Goal: Information Seeking & Learning: Learn about a topic

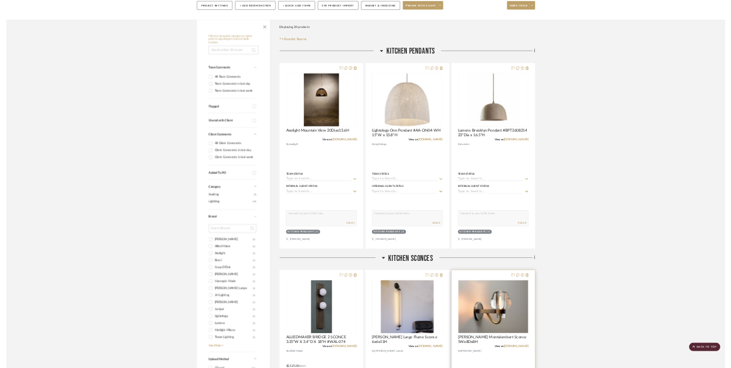
scroll to position [68, 0]
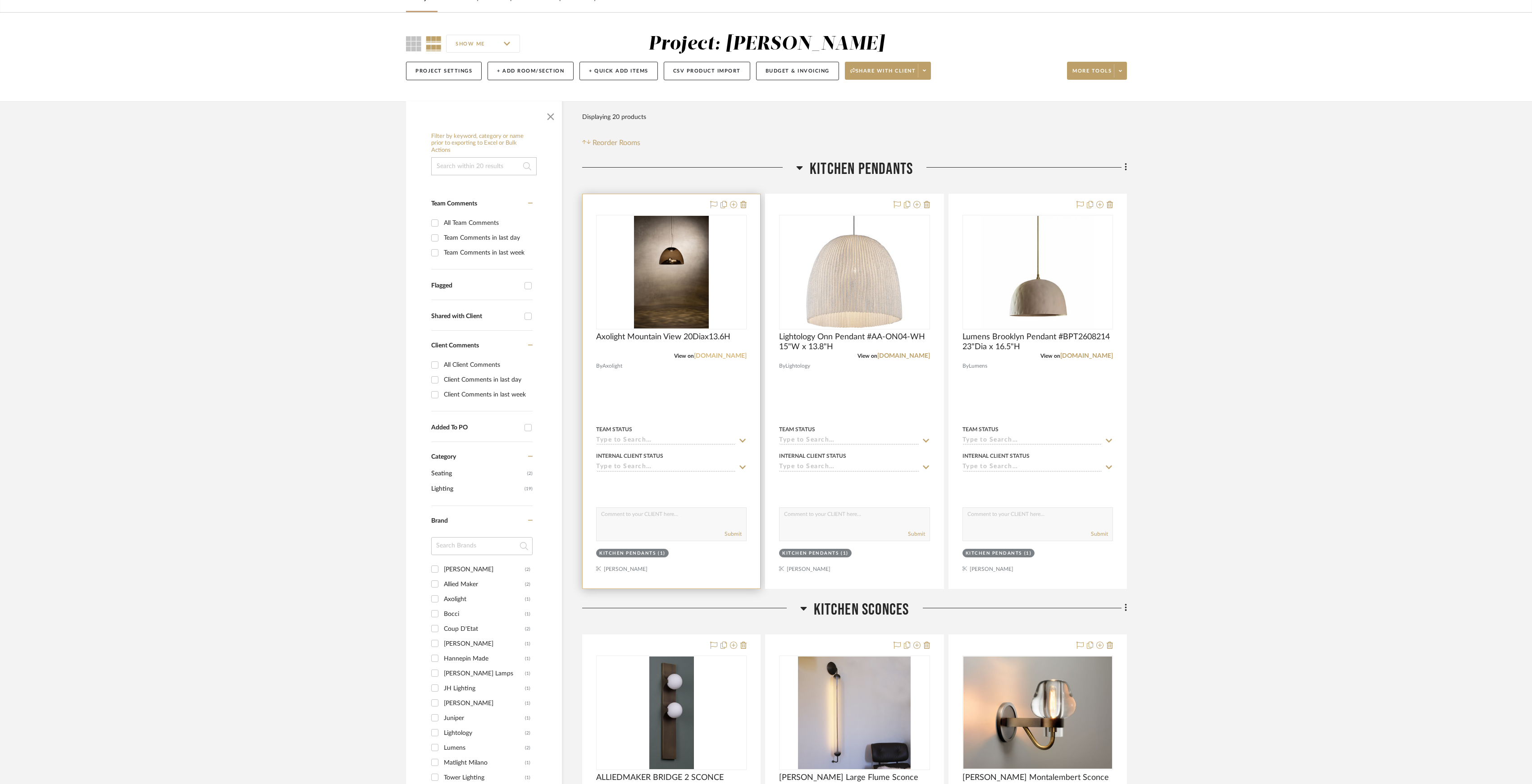
click at [735, 357] on link "axolight.it" at bounding box center [720, 356] width 53 height 6
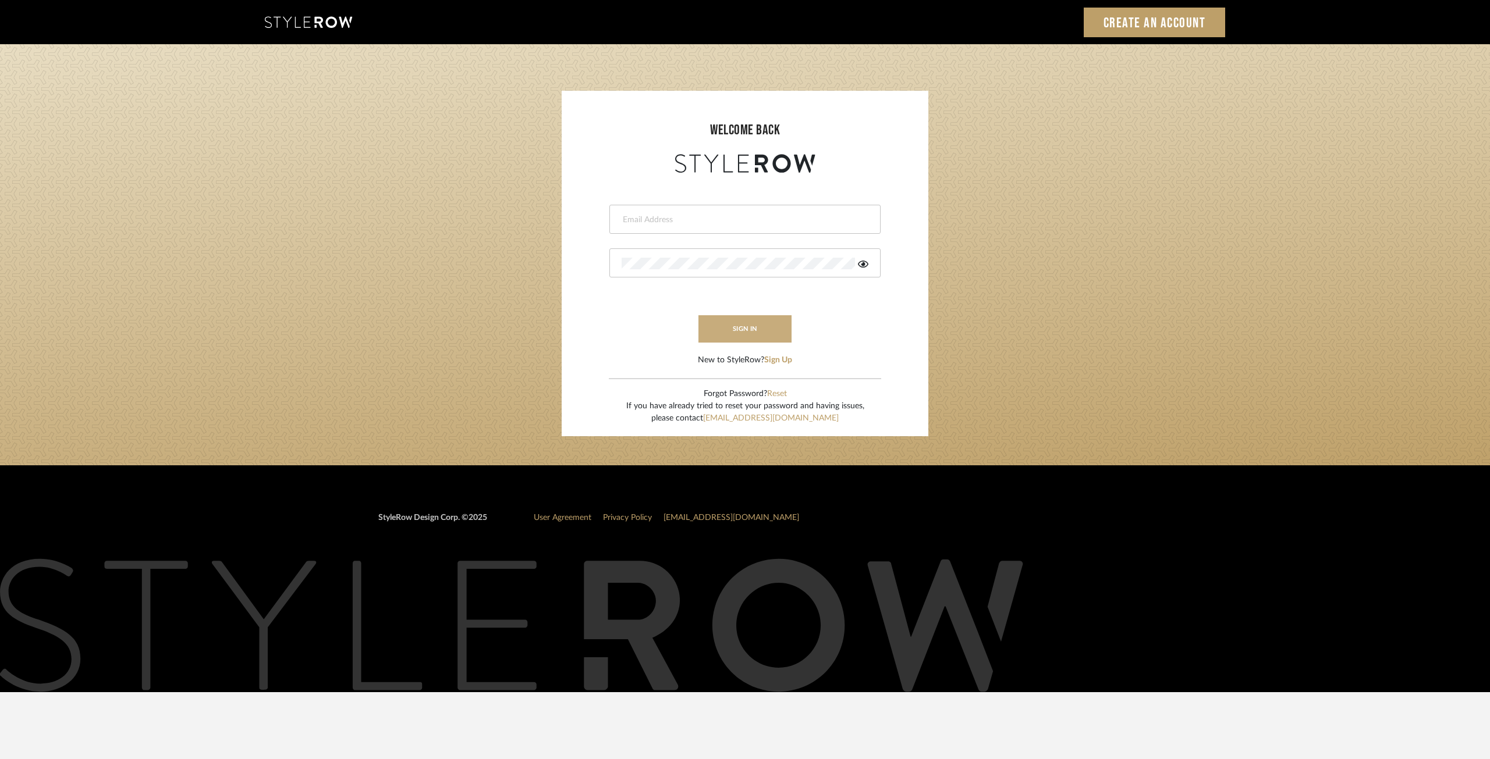
type input "[EMAIL_ADDRESS][DOMAIN_NAME]"
click at [729, 339] on button "sign in" at bounding box center [744, 328] width 93 height 27
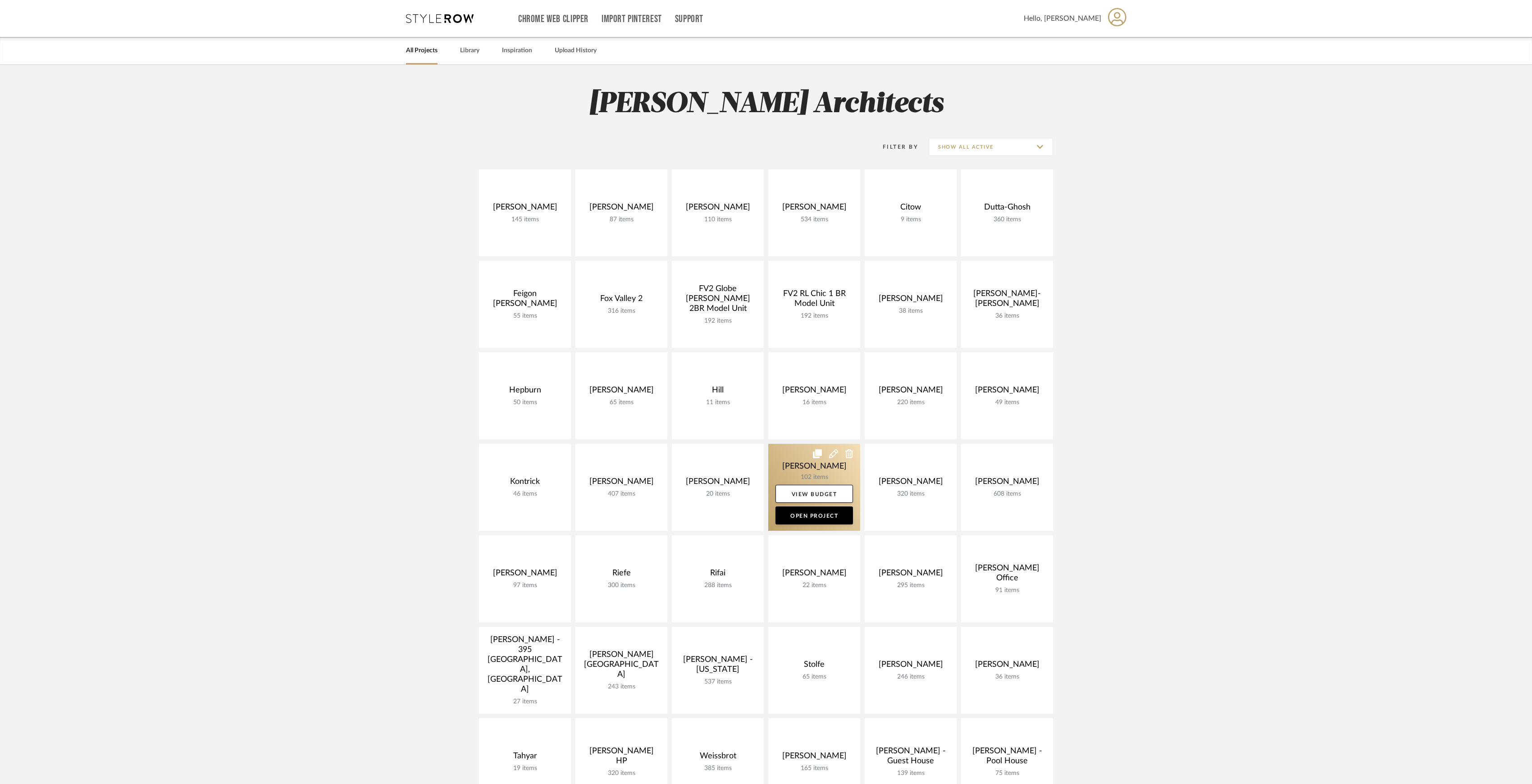
scroll to position [180, 0]
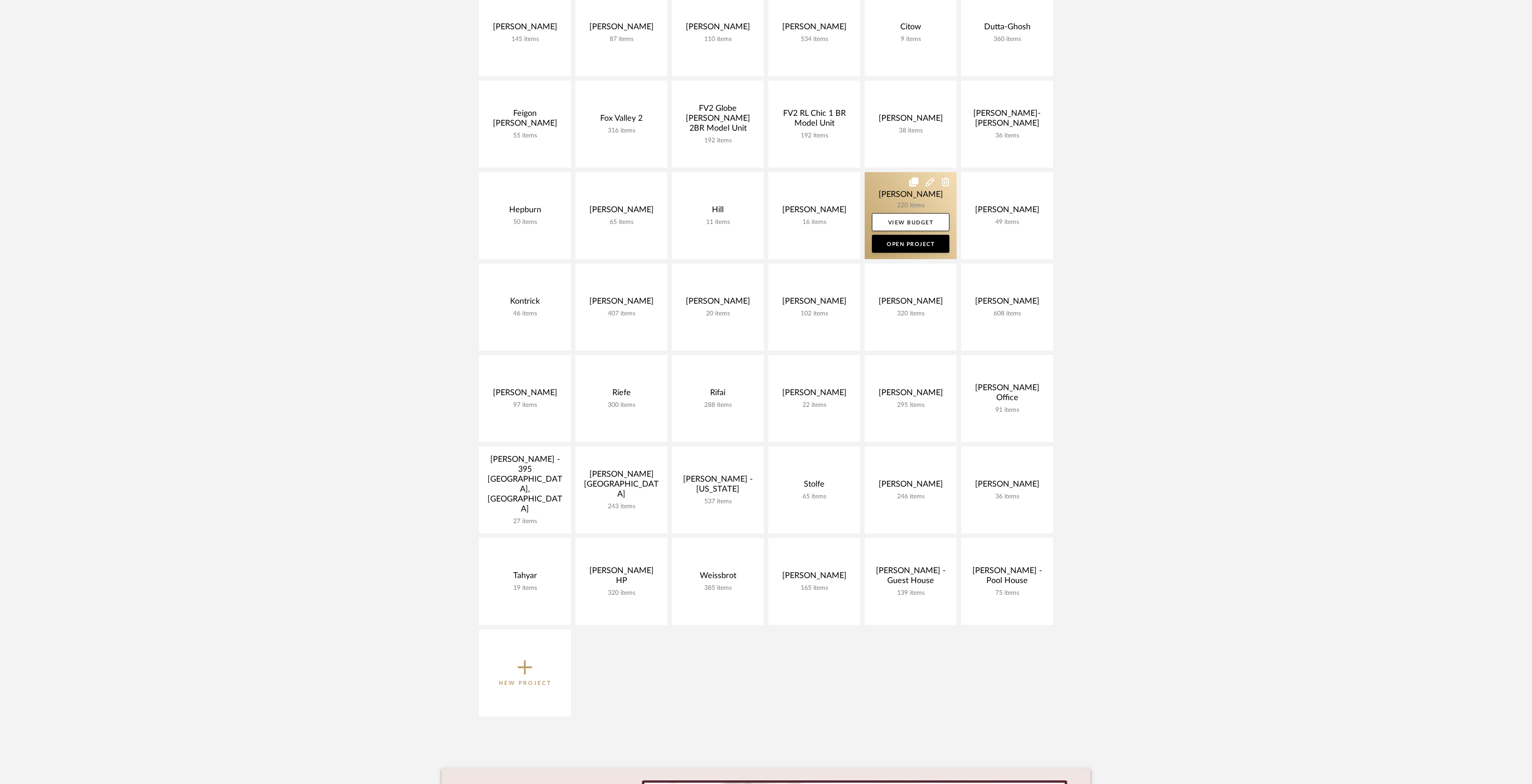
click at [879, 199] on link at bounding box center [910, 215] width 92 height 87
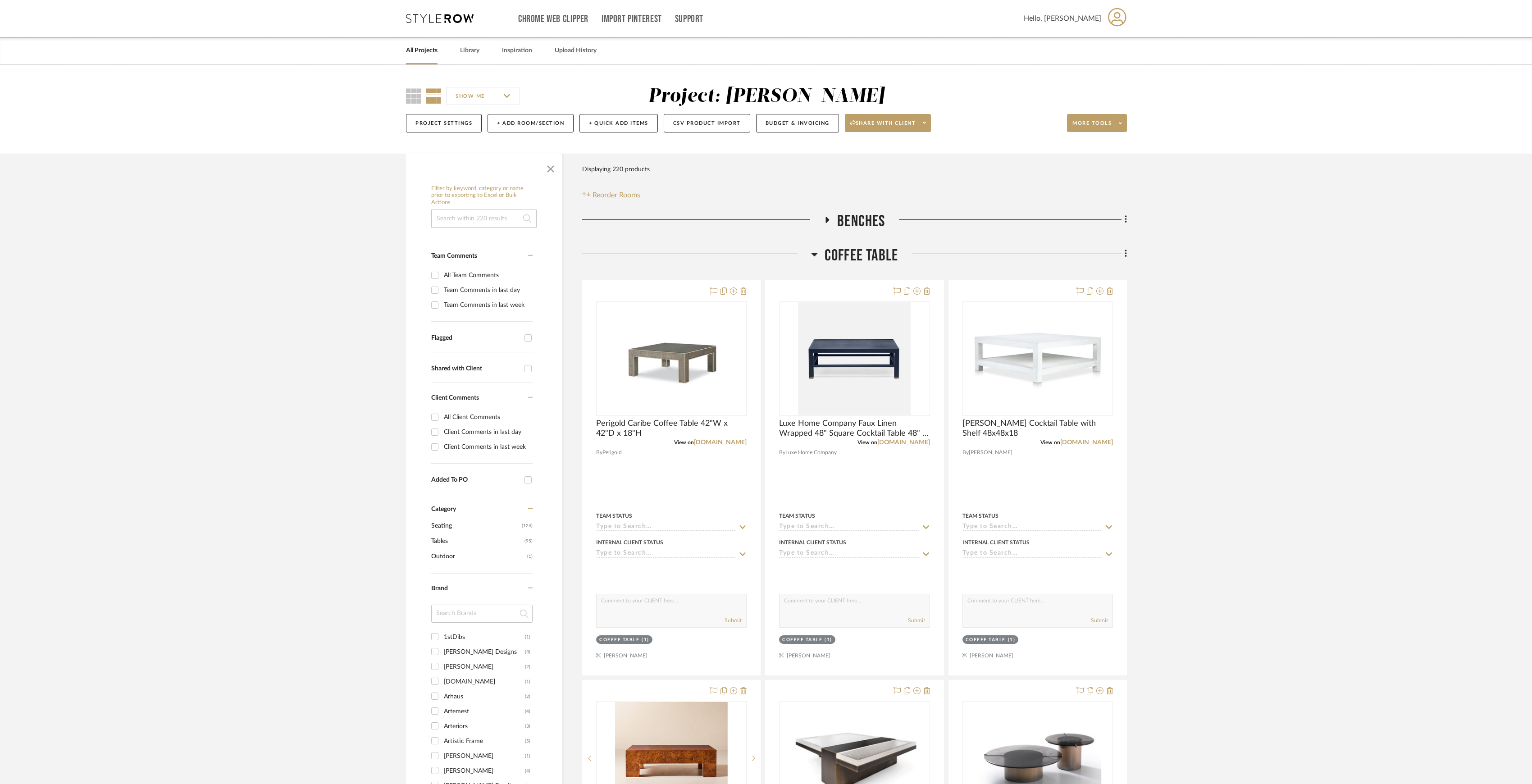
click at [424, 54] on link "All Projects" at bounding box center [421, 51] width 32 height 12
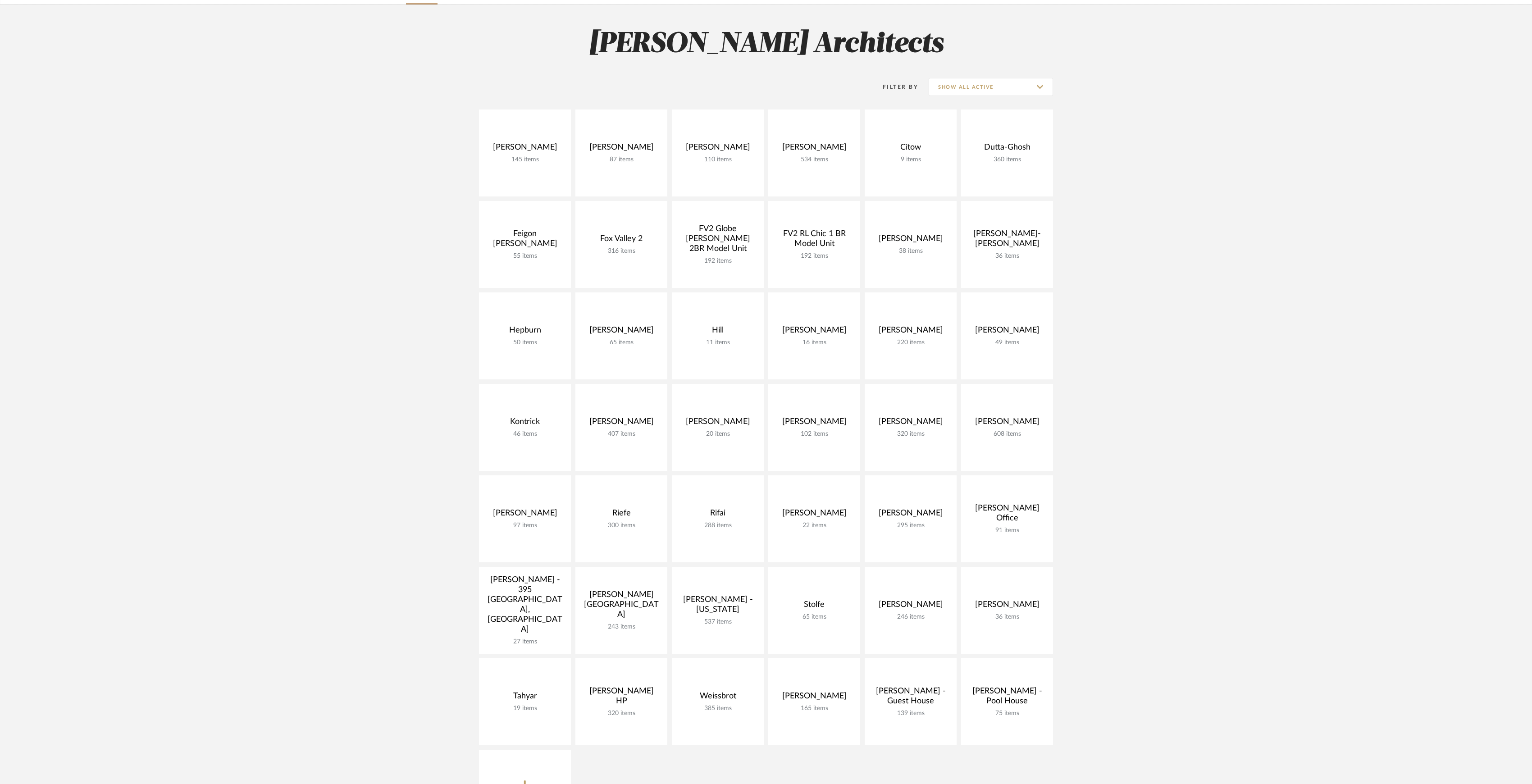
scroll to position [180, 0]
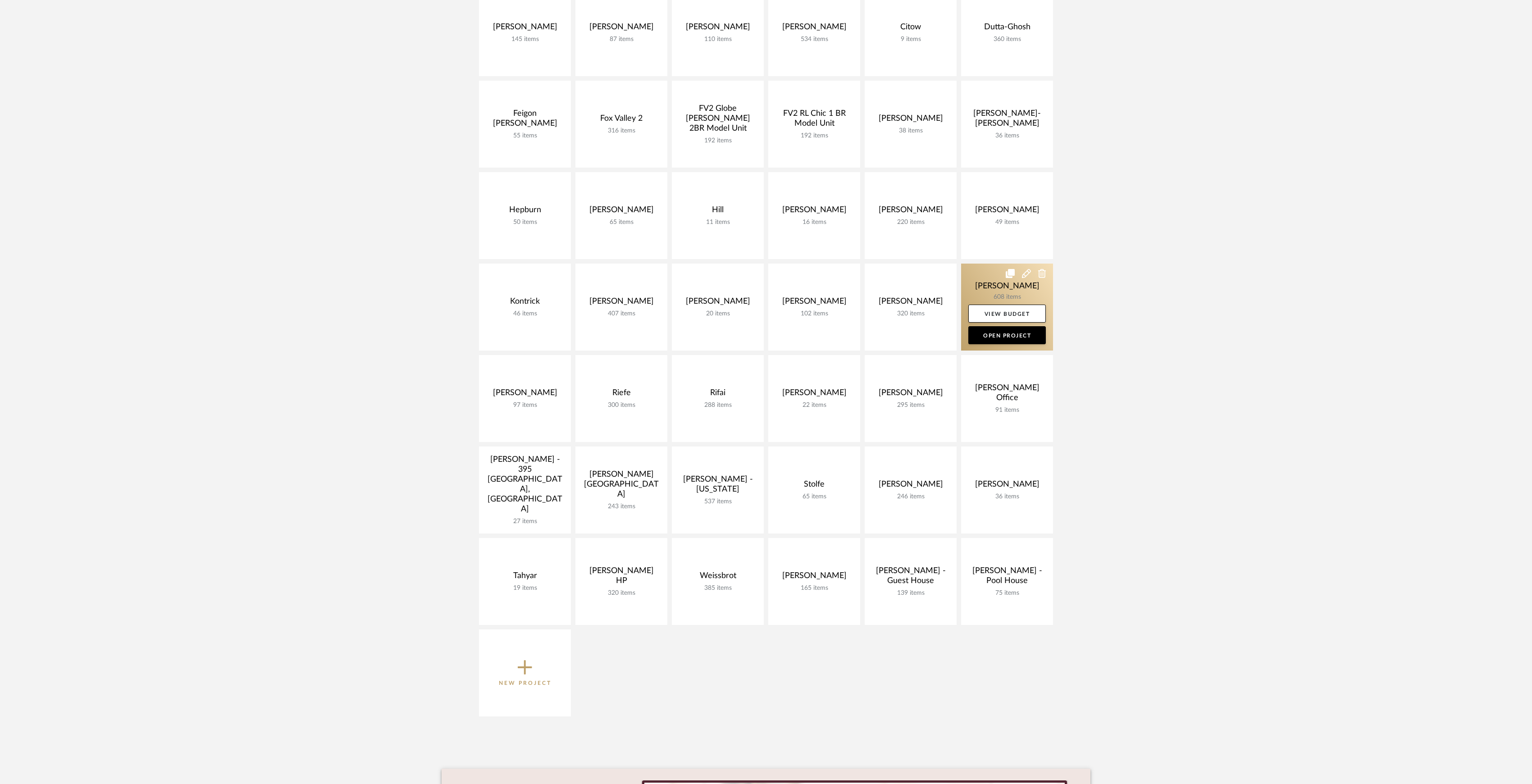
click at [989, 281] on link at bounding box center [1006, 306] width 92 height 87
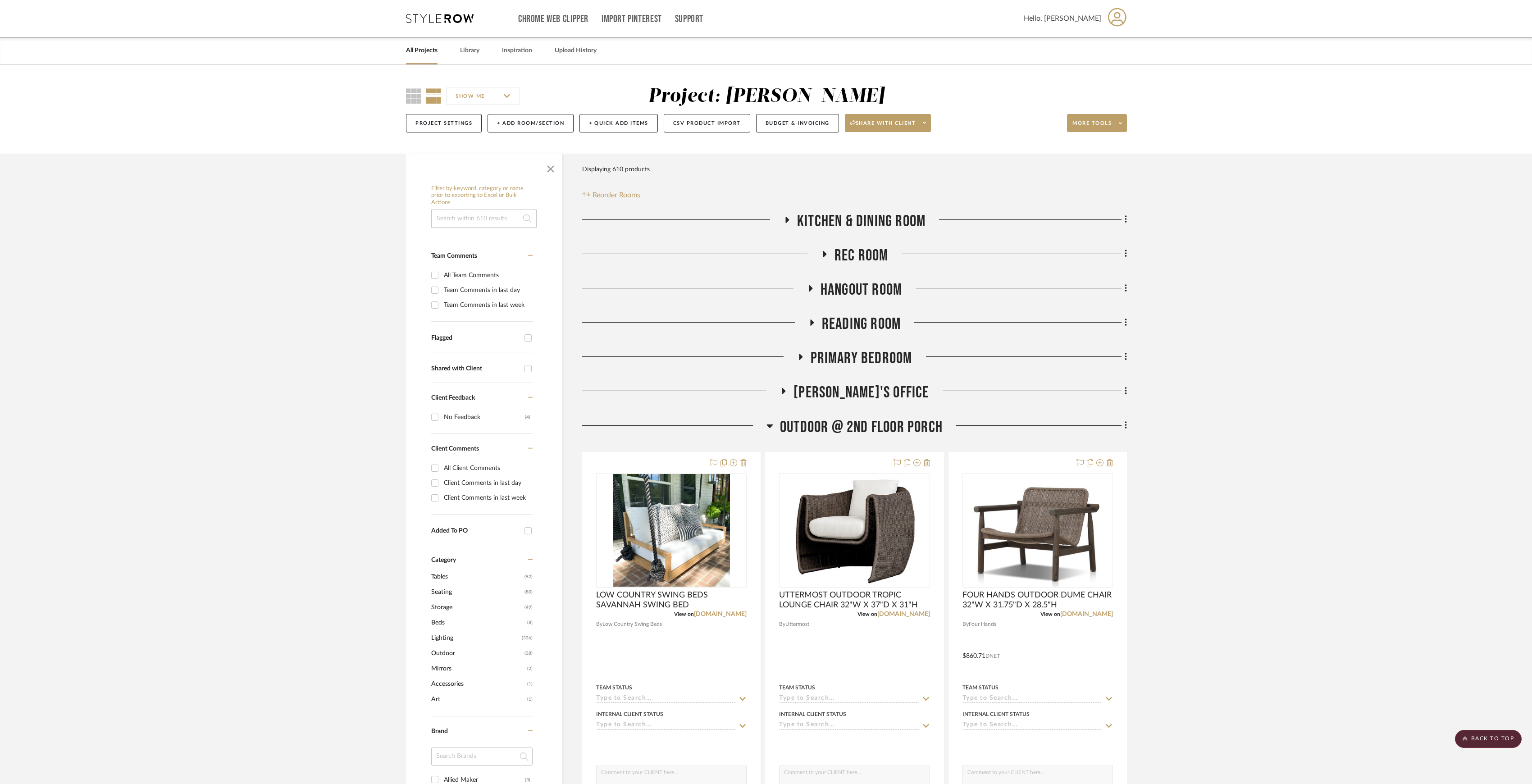
click at [424, 46] on link "All Projects" at bounding box center [421, 51] width 32 height 12
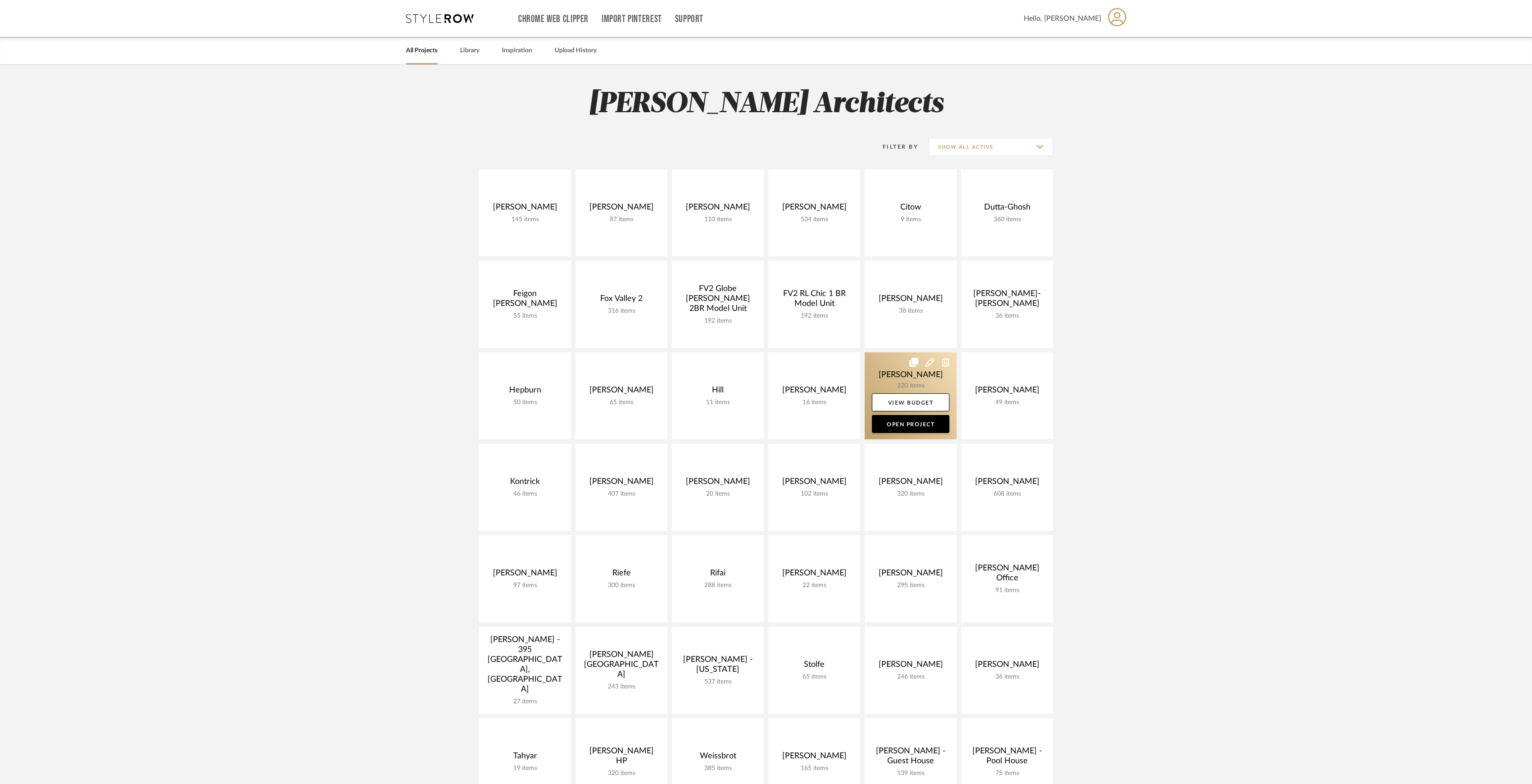
click at [907, 372] on link at bounding box center [910, 395] width 92 height 87
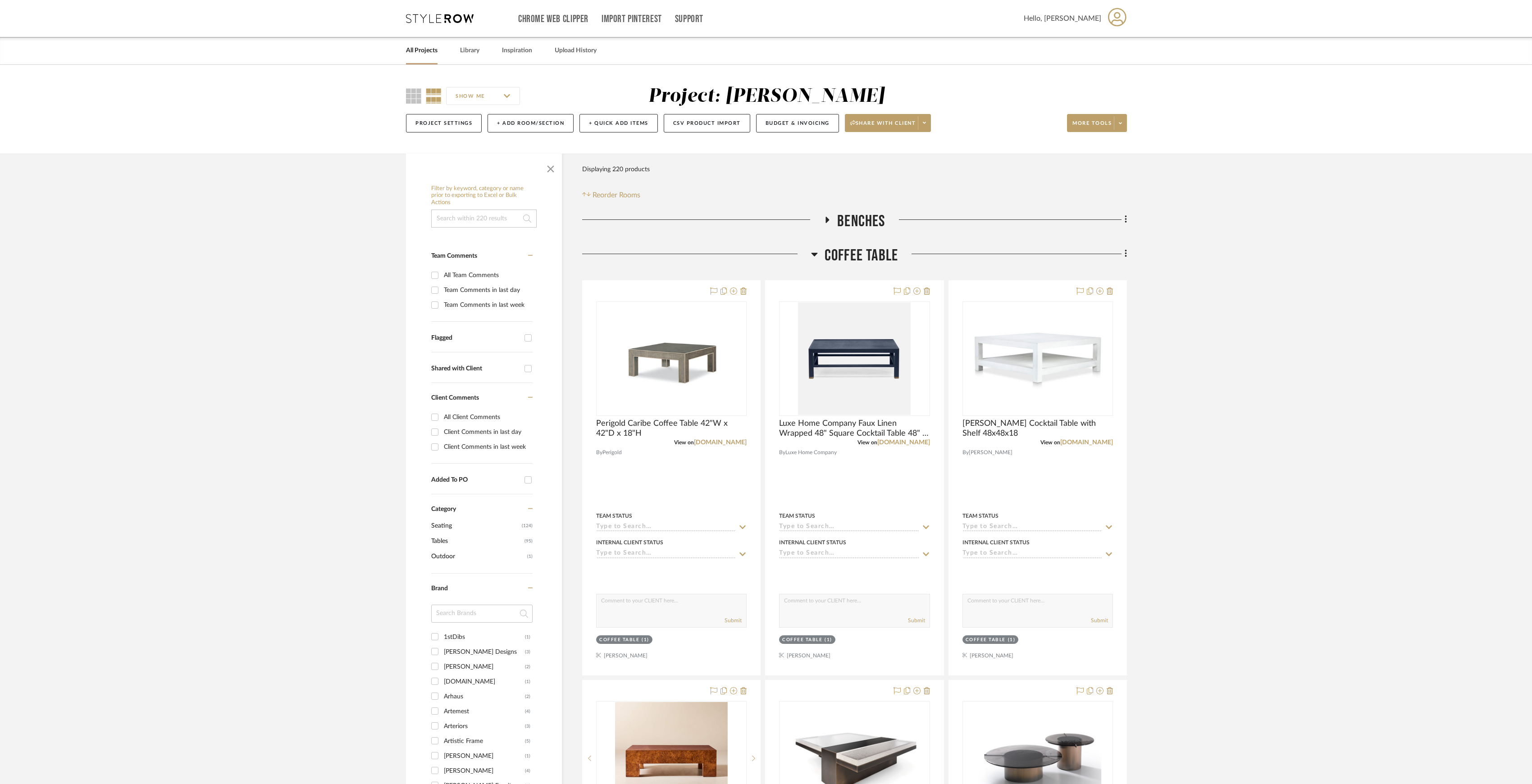
click at [855, 262] on span "Coffee Table" at bounding box center [861, 255] width 74 height 19
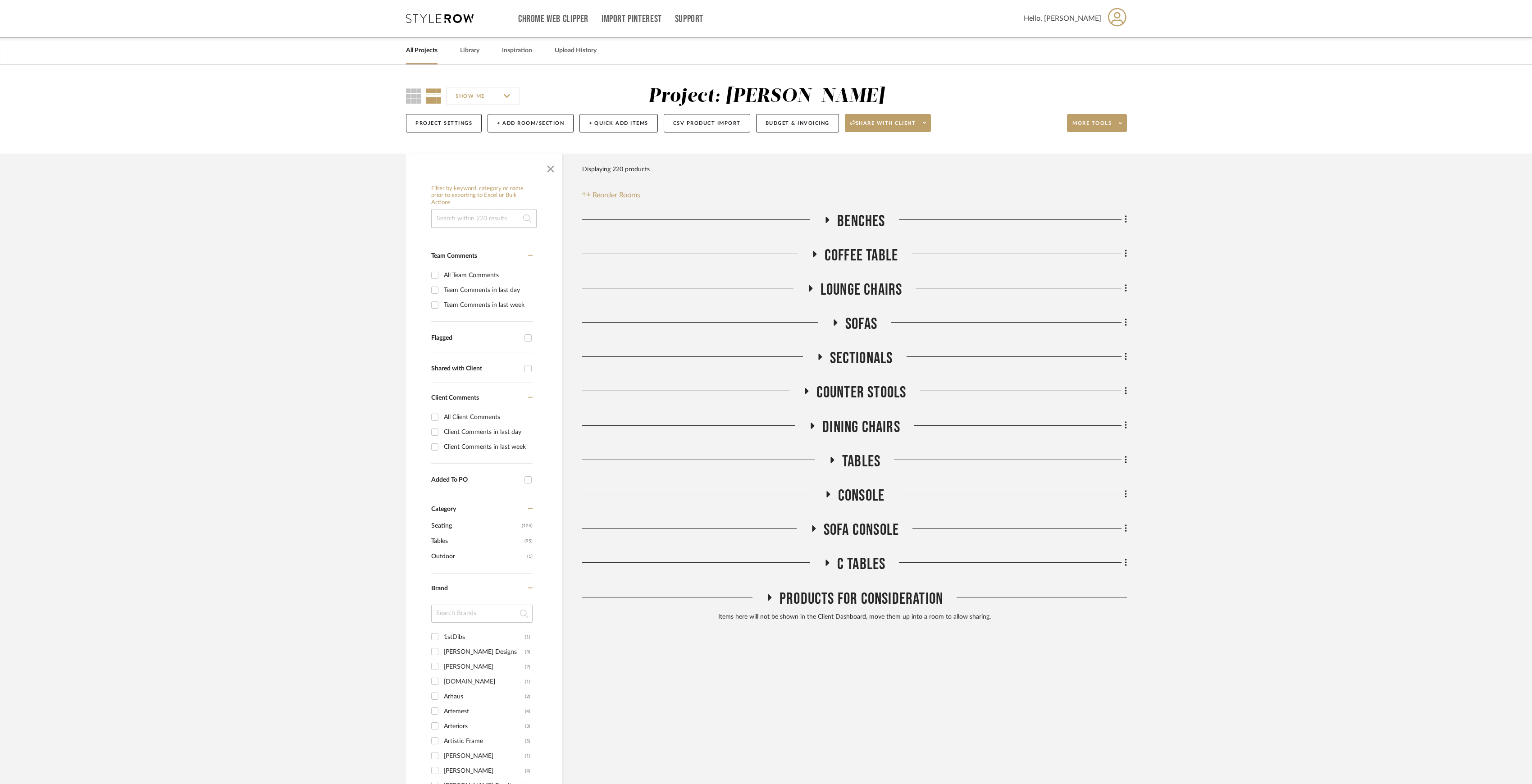
click at [858, 495] on span "Console" at bounding box center [861, 495] width 46 height 19
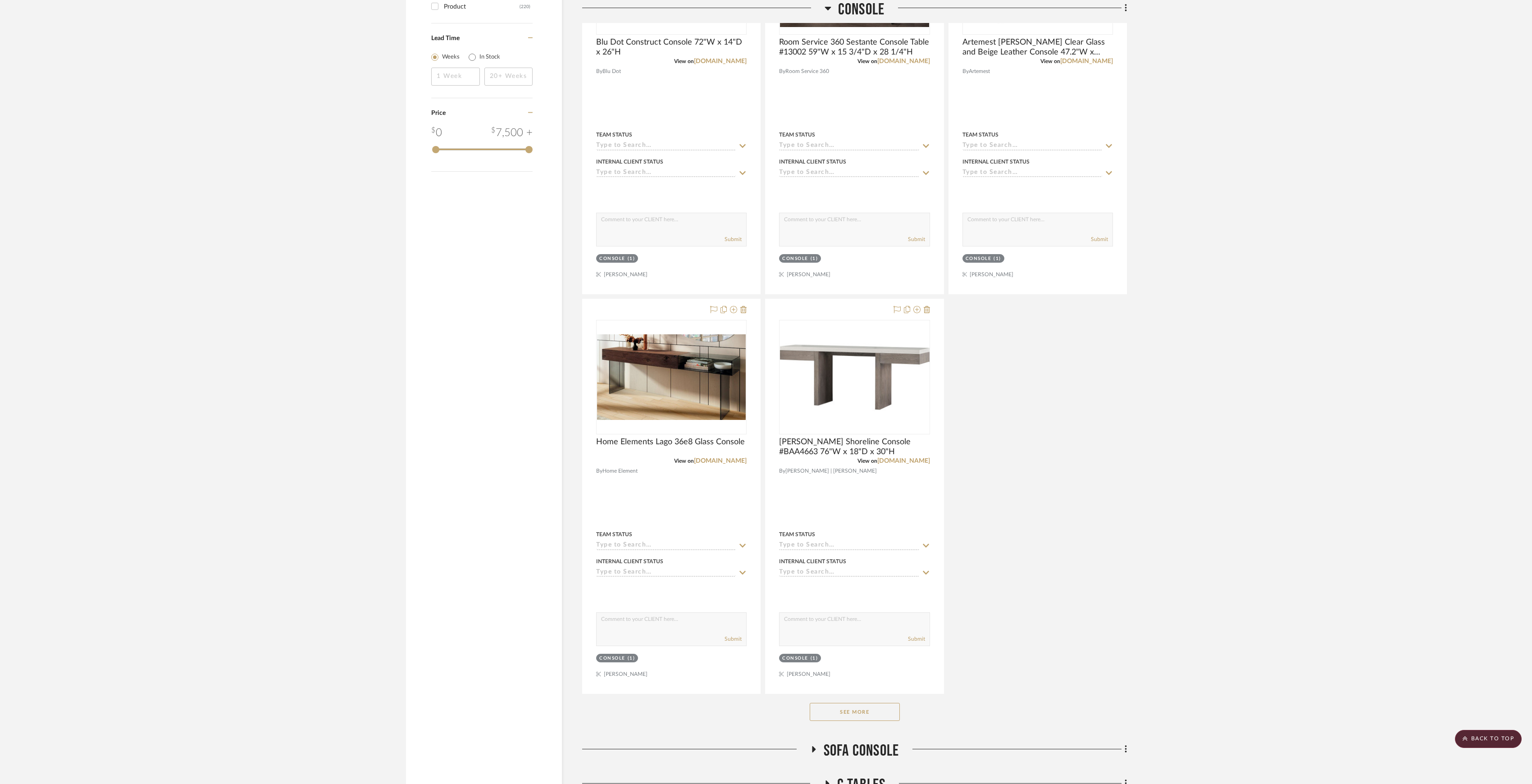
scroll to position [1157, 0]
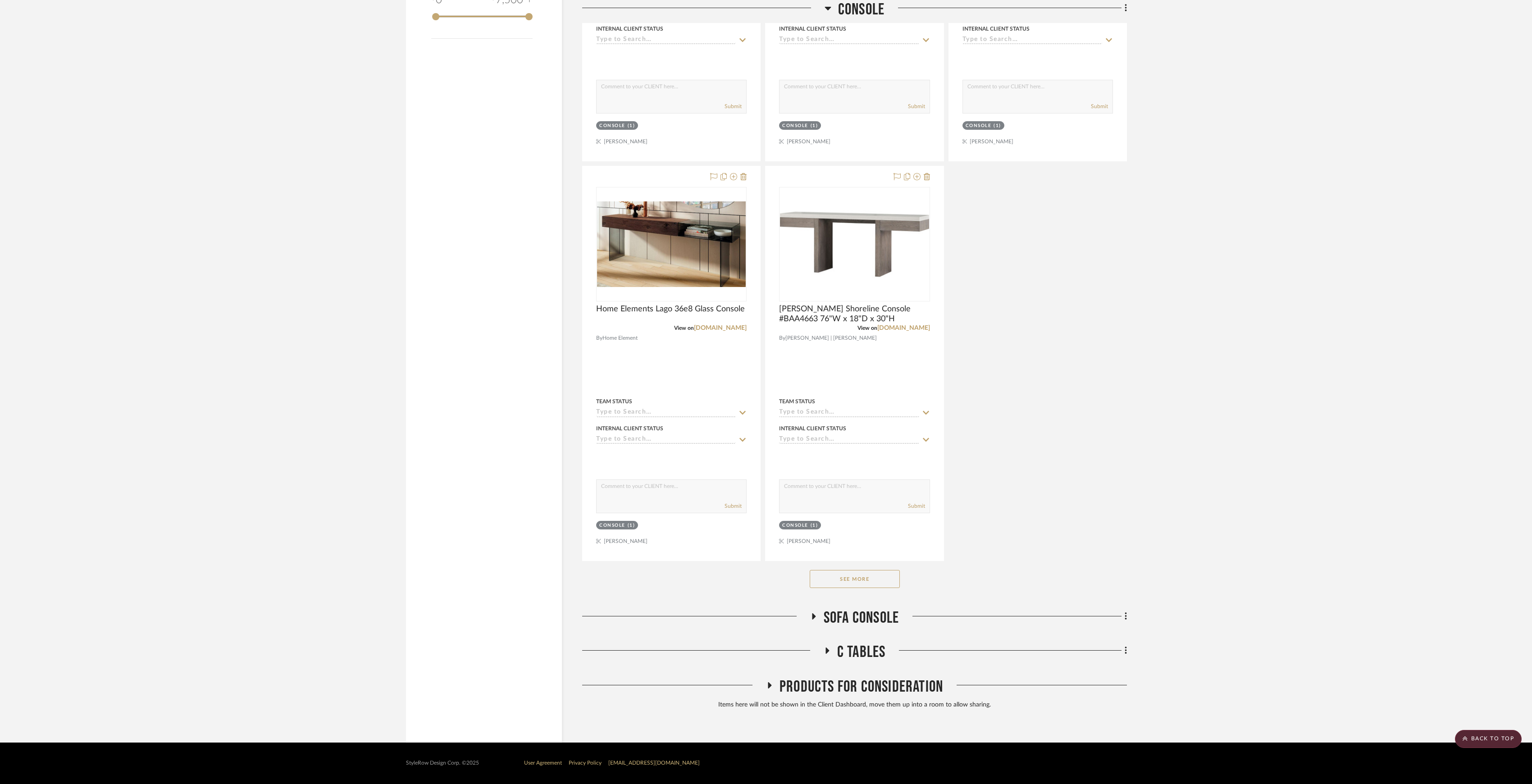
click at [862, 577] on button "See More" at bounding box center [855, 578] width 90 height 18
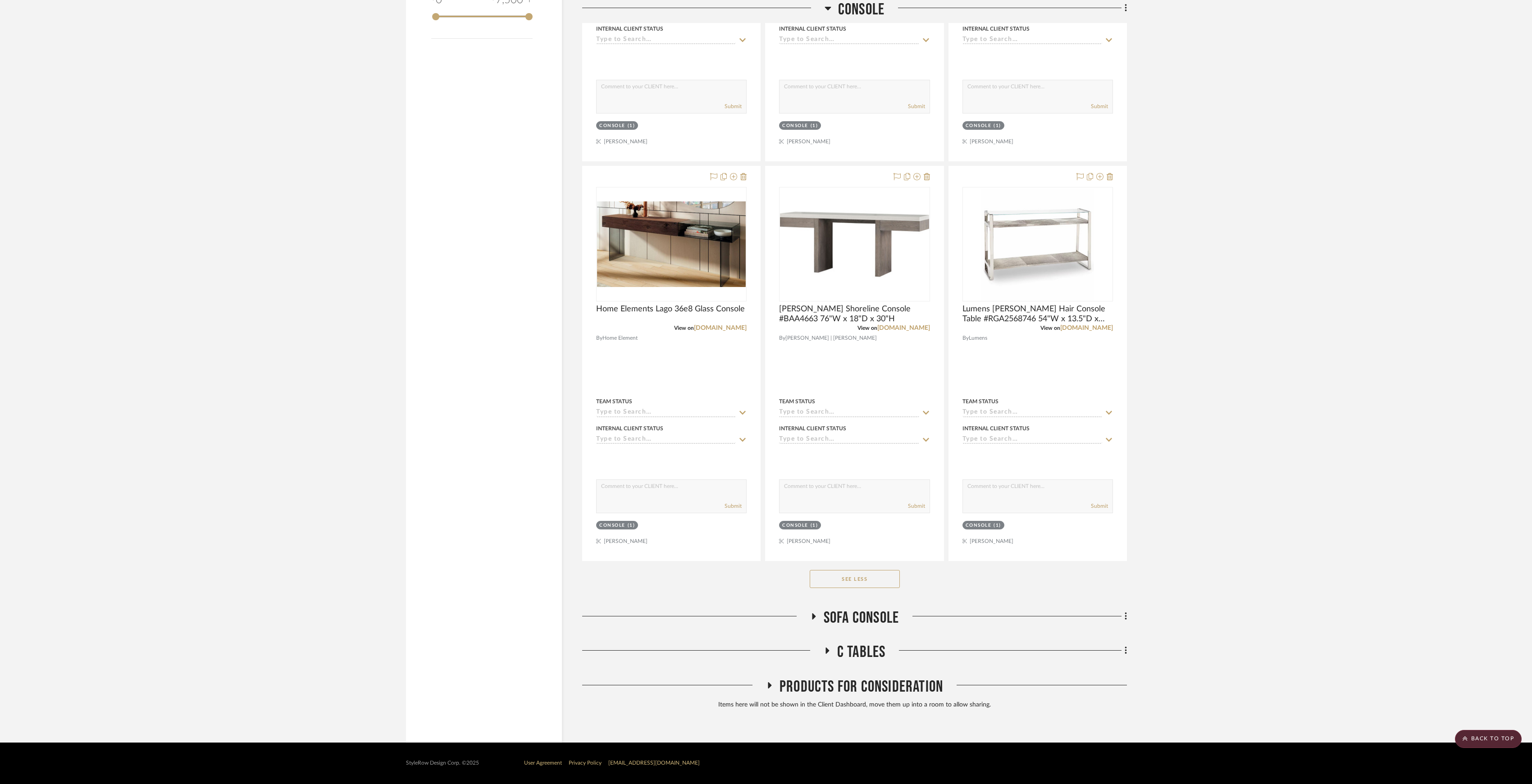
click at [859, 615] on span "Sofa Console" at bounding box center [861, 618] width 75 height 19
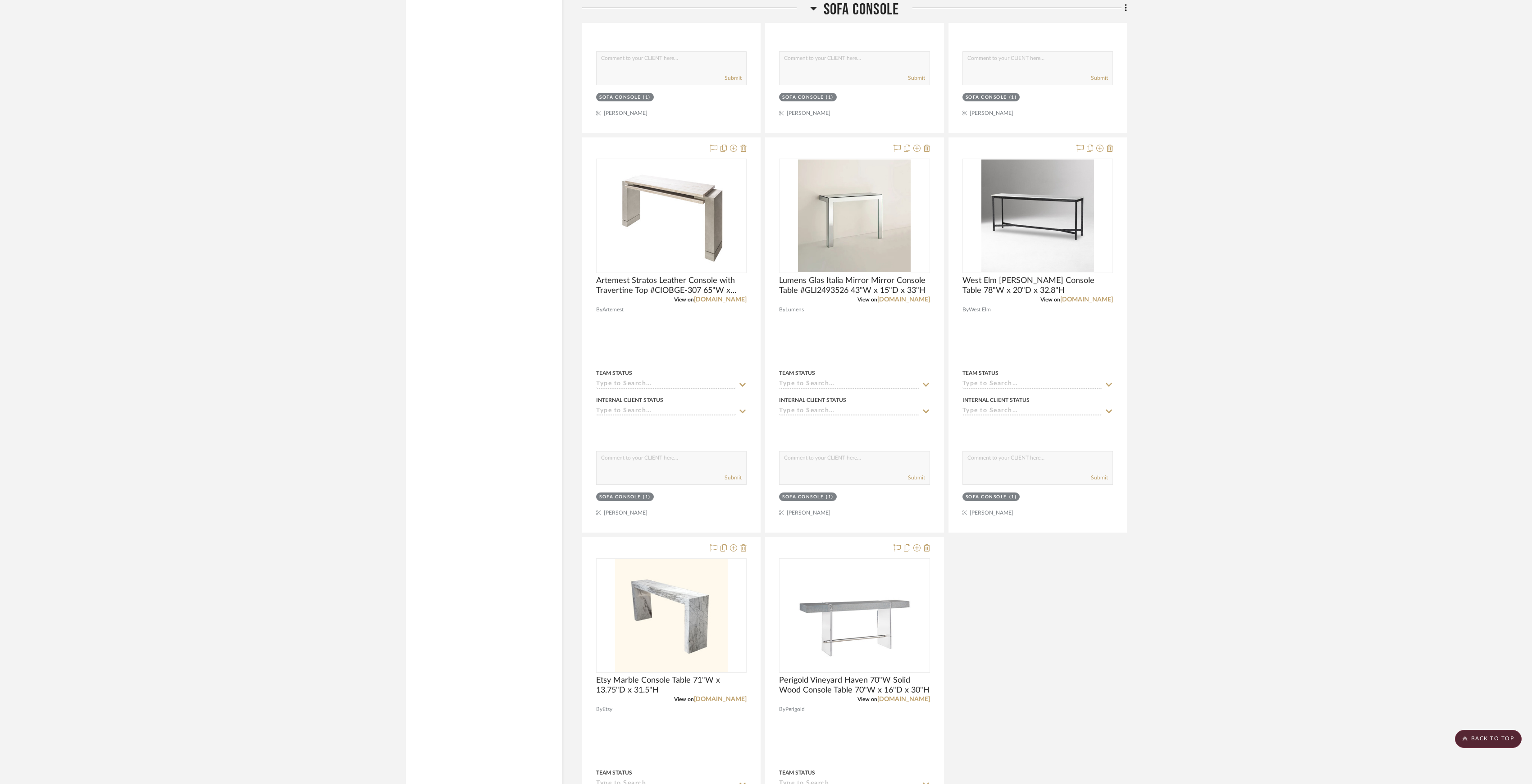
scroll to position [2402, 0]
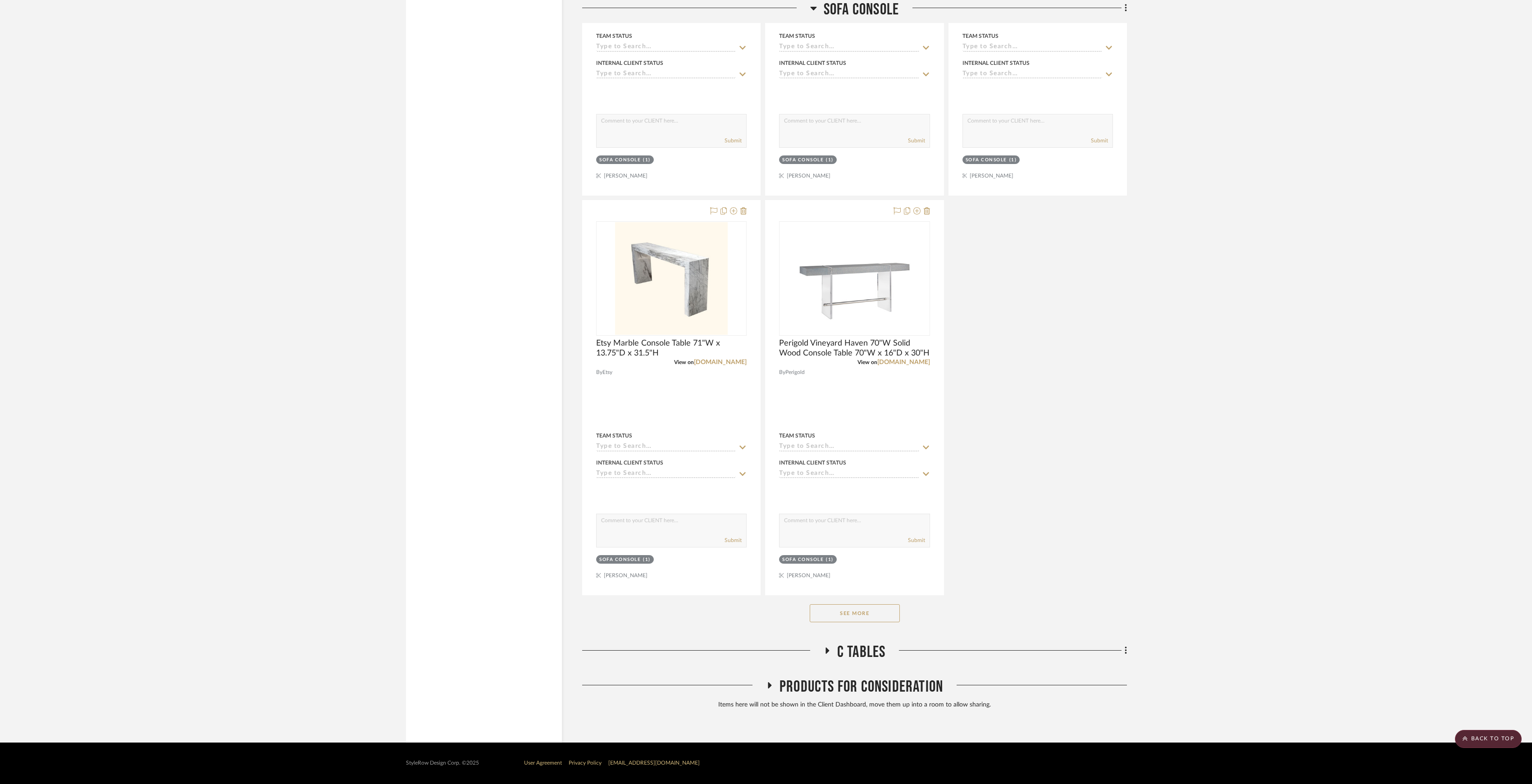
click at [860, 613] on button "See More" at bounding box center [855, 612] width 90 height 18
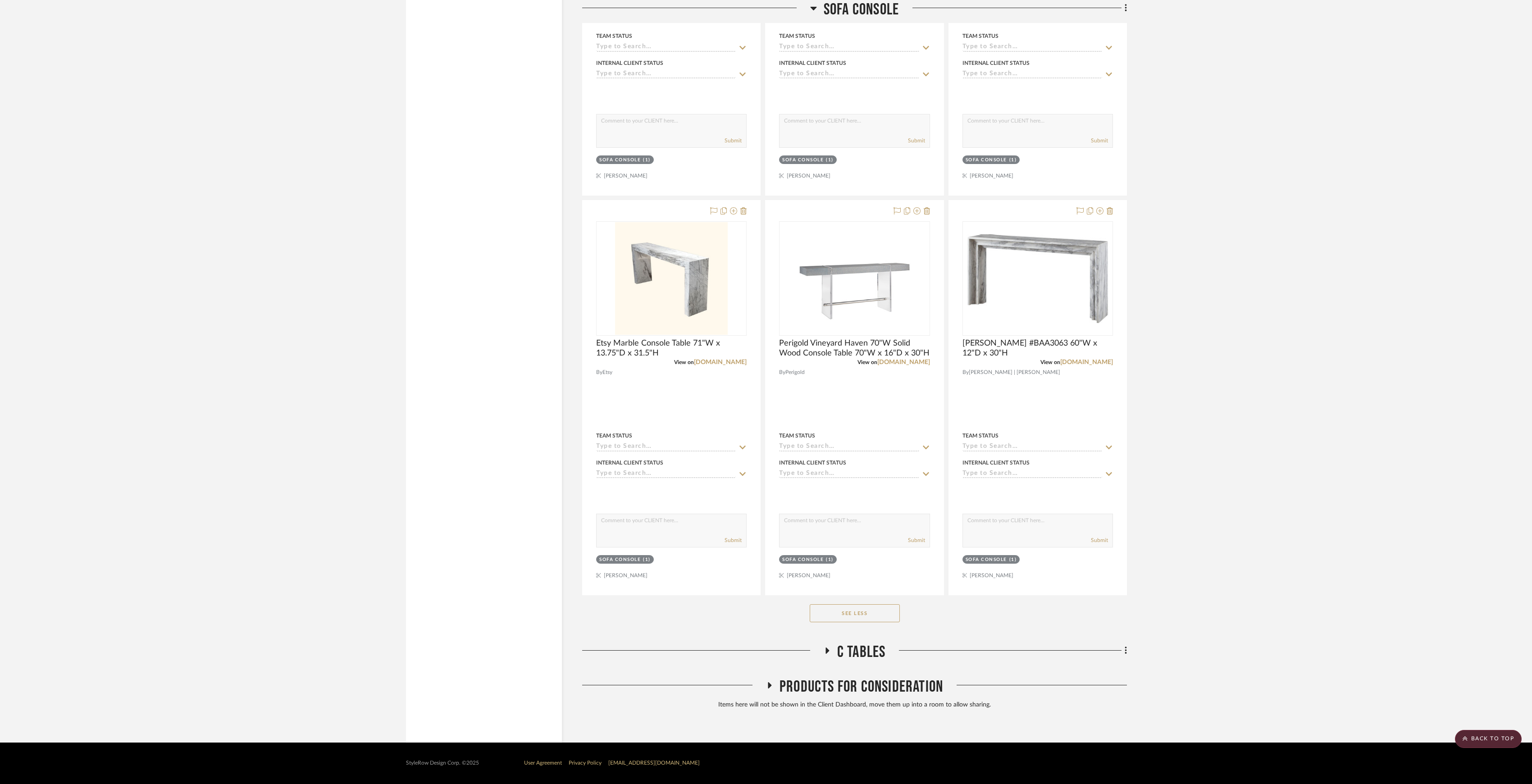
click at [887, 686] on span "Products For Consideration" at bounding box center [861, 686] width 163 height 19
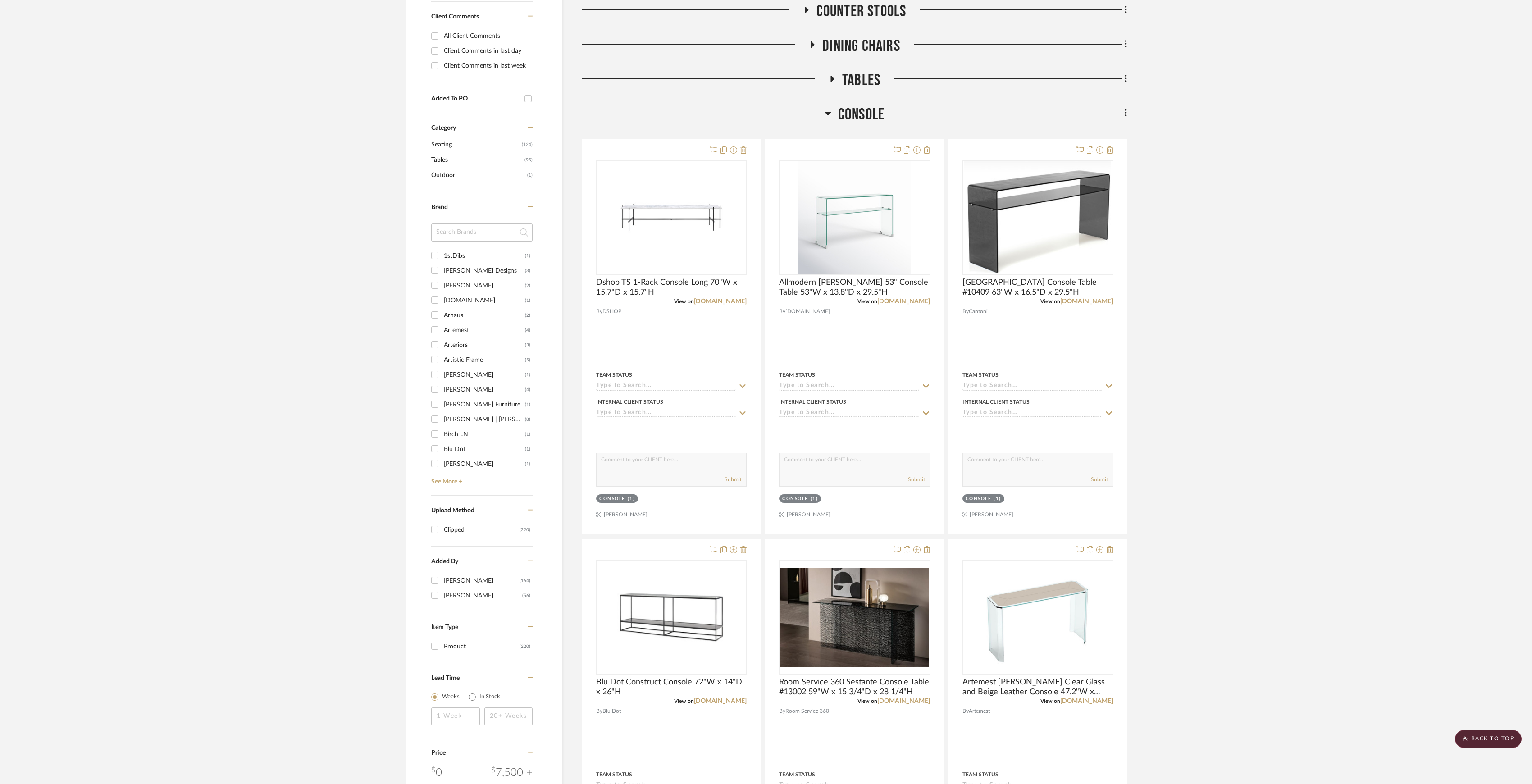
scroll to position [0, 0]
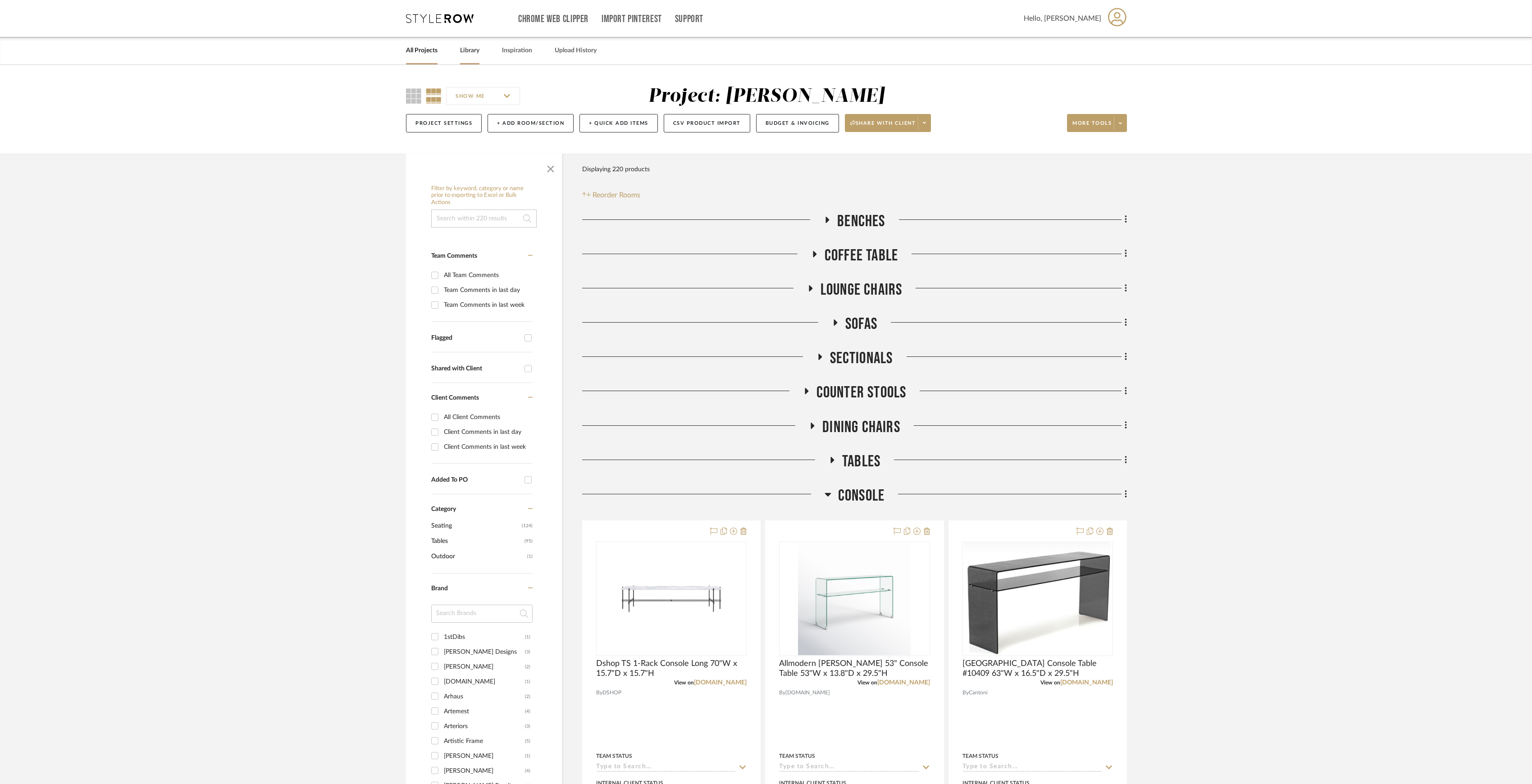
click at [467, 46] on link "Library" at bounding box center [469, 51] width 19 height 12
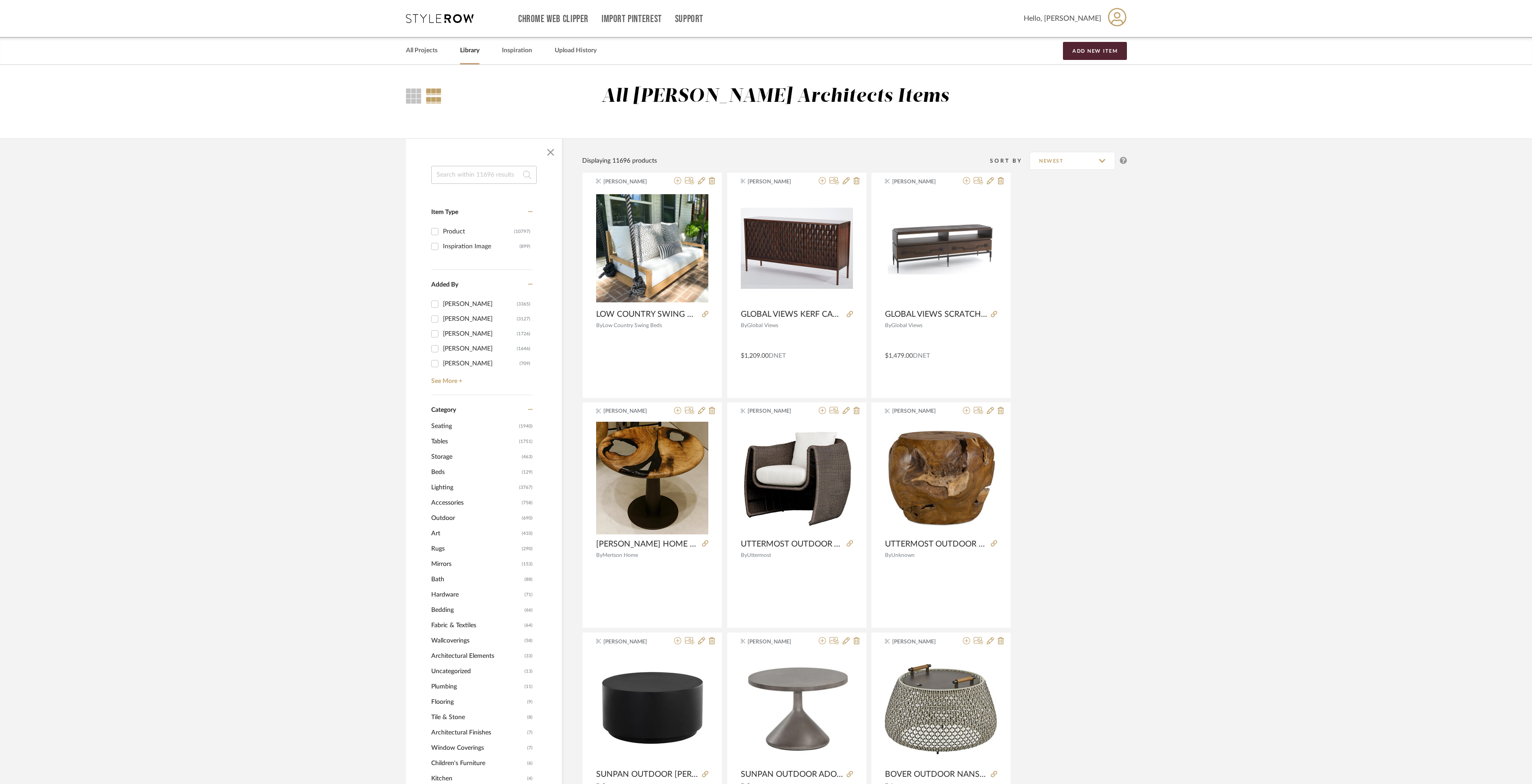
click at [440, 439] on span "Tables" at bounding box center [474, 441] width 86 height 15
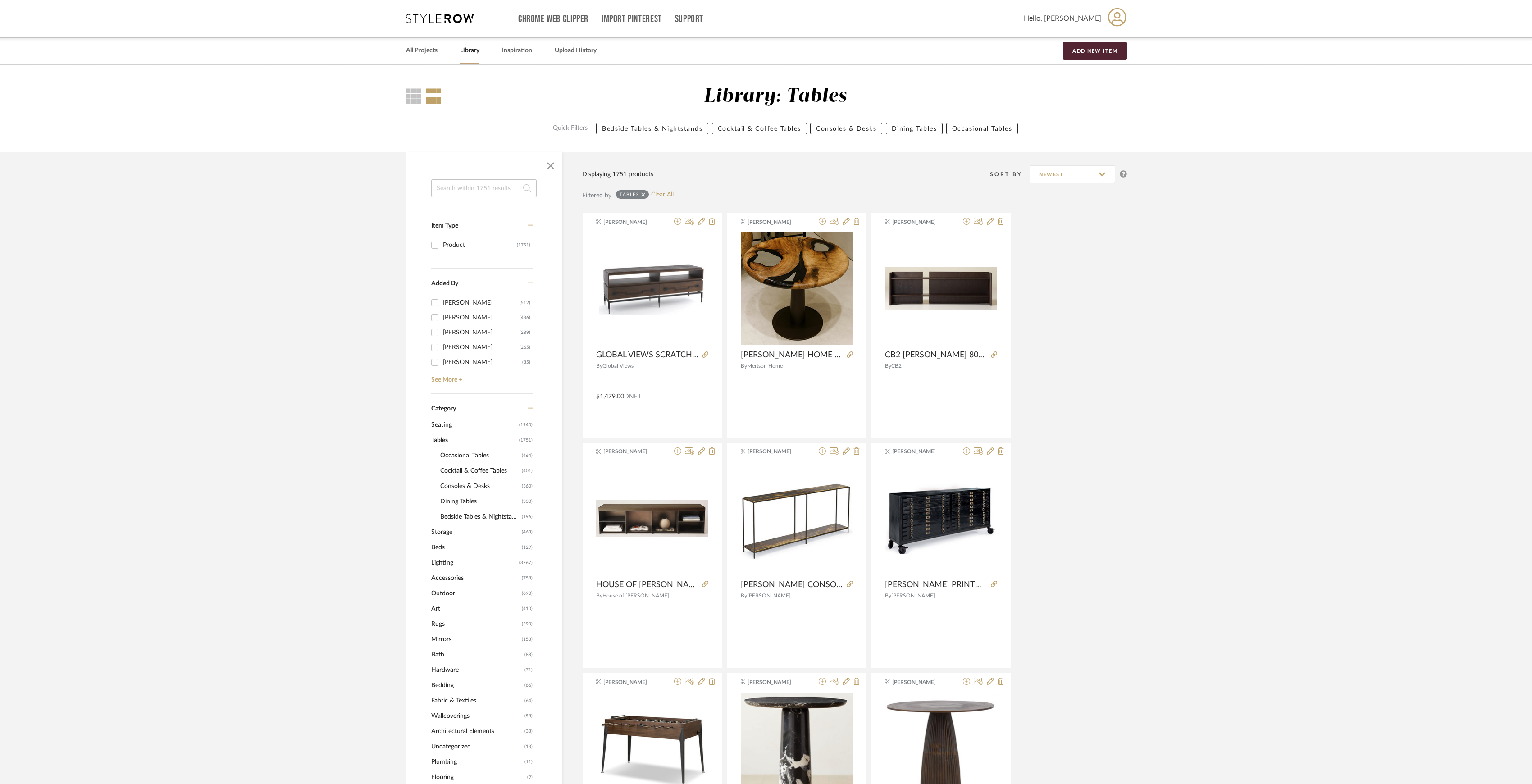
click at [467, 488] on span "Consoles & Desks" at bounding box center [480, 486] width 79 height 15
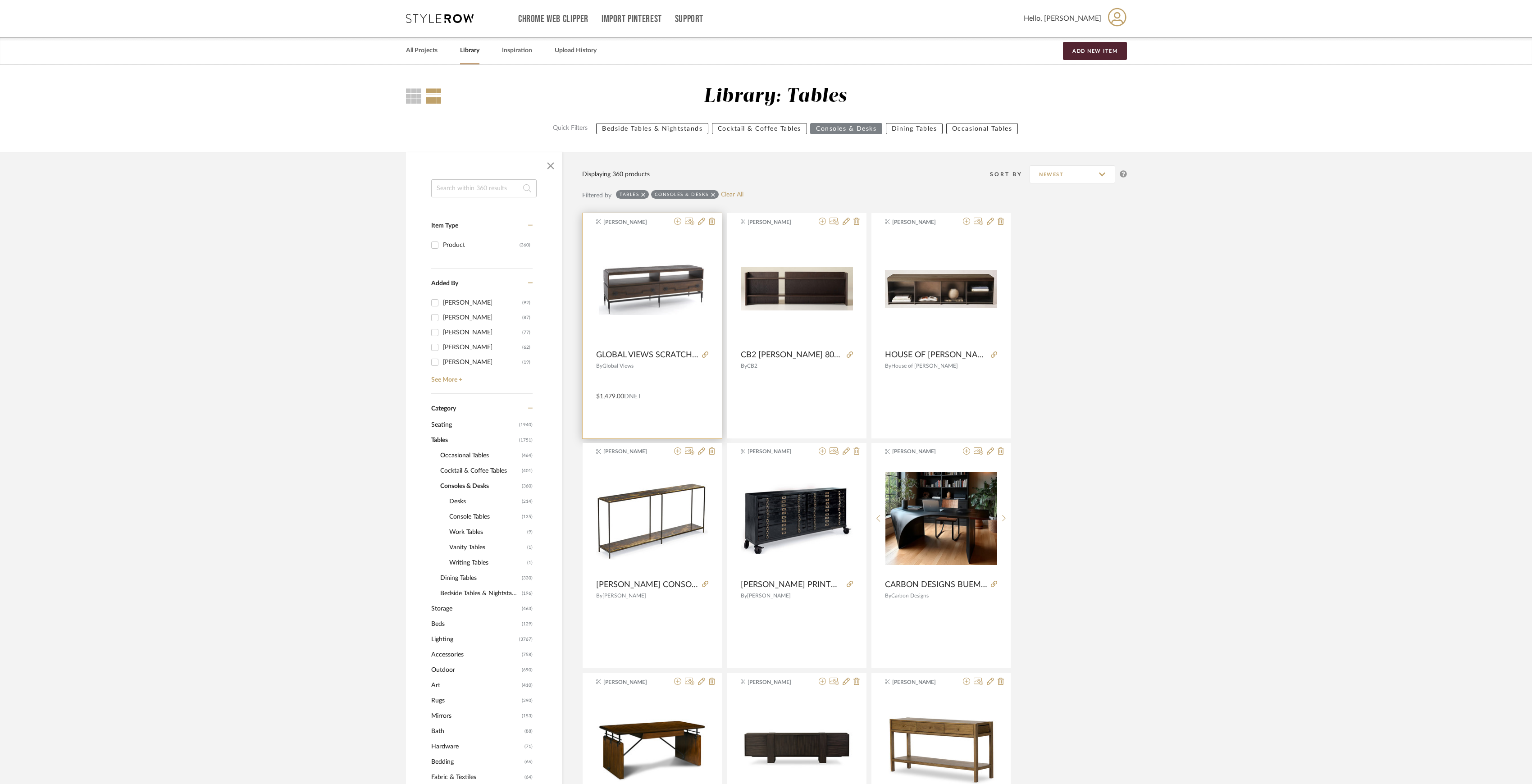
click at [655, 298] on img "0" at bounding box center [652, 289] width 112 height 53
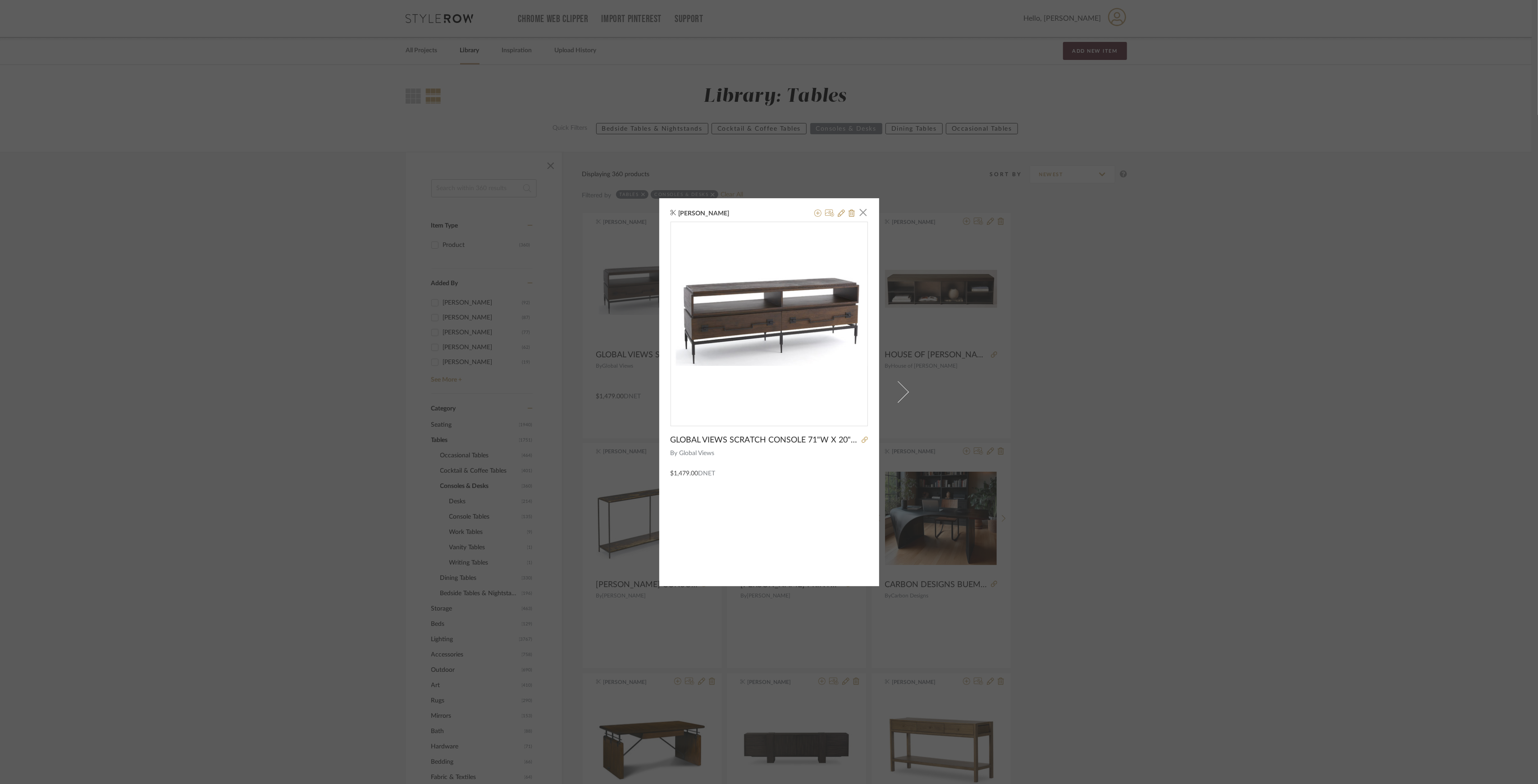
click at [1215, 368] on div "James Matthews × GLOBAL VIEWS SCRATCH CONSOLE 71"W X 20"DX 27.75"H By Global Vi…" at bounding box center [769, 392] width 1538 height 784
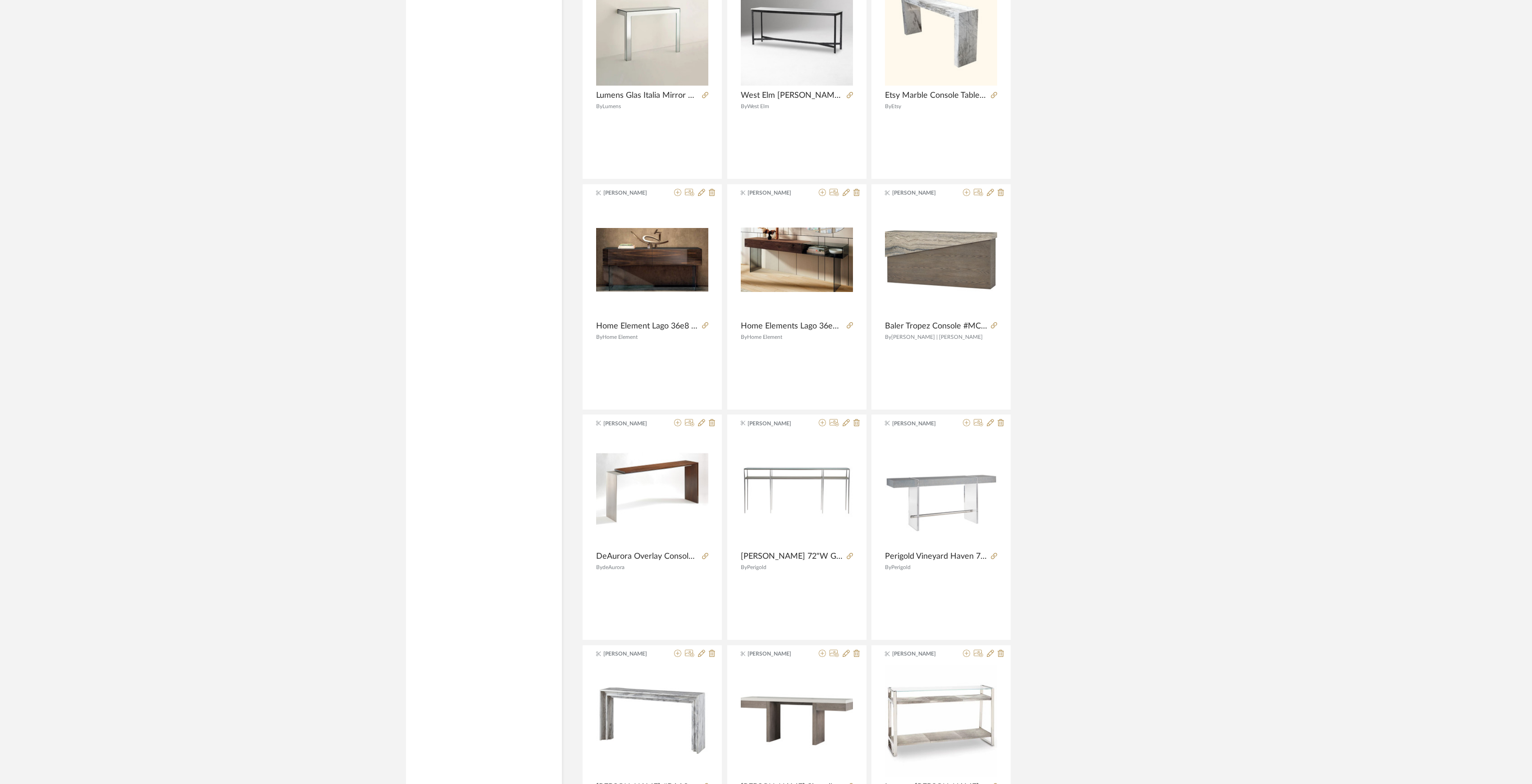
scroll to position [2287, 0]
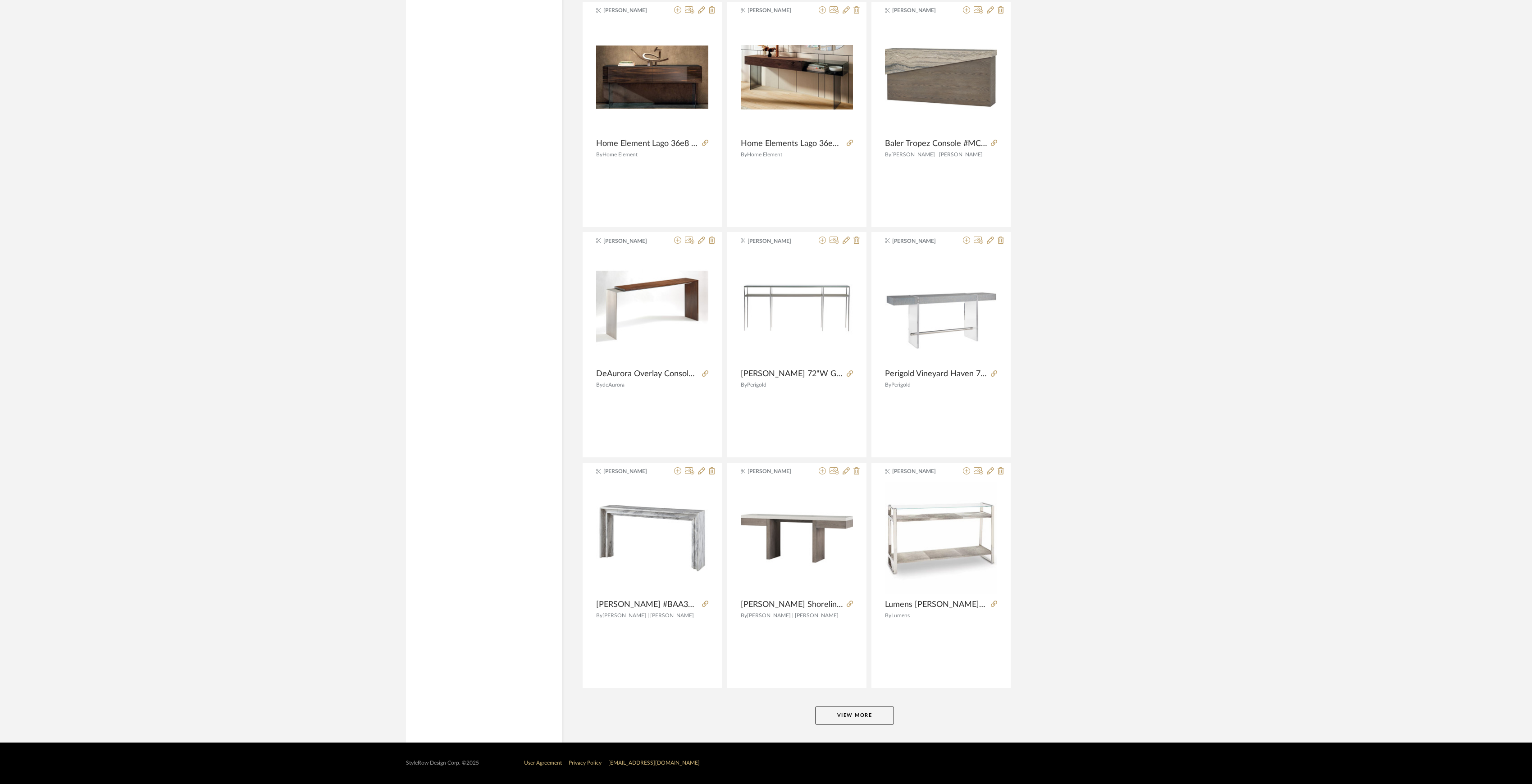
click at [865, 710] on button "View More" at bounding box center [855, 714] width 79 height 18
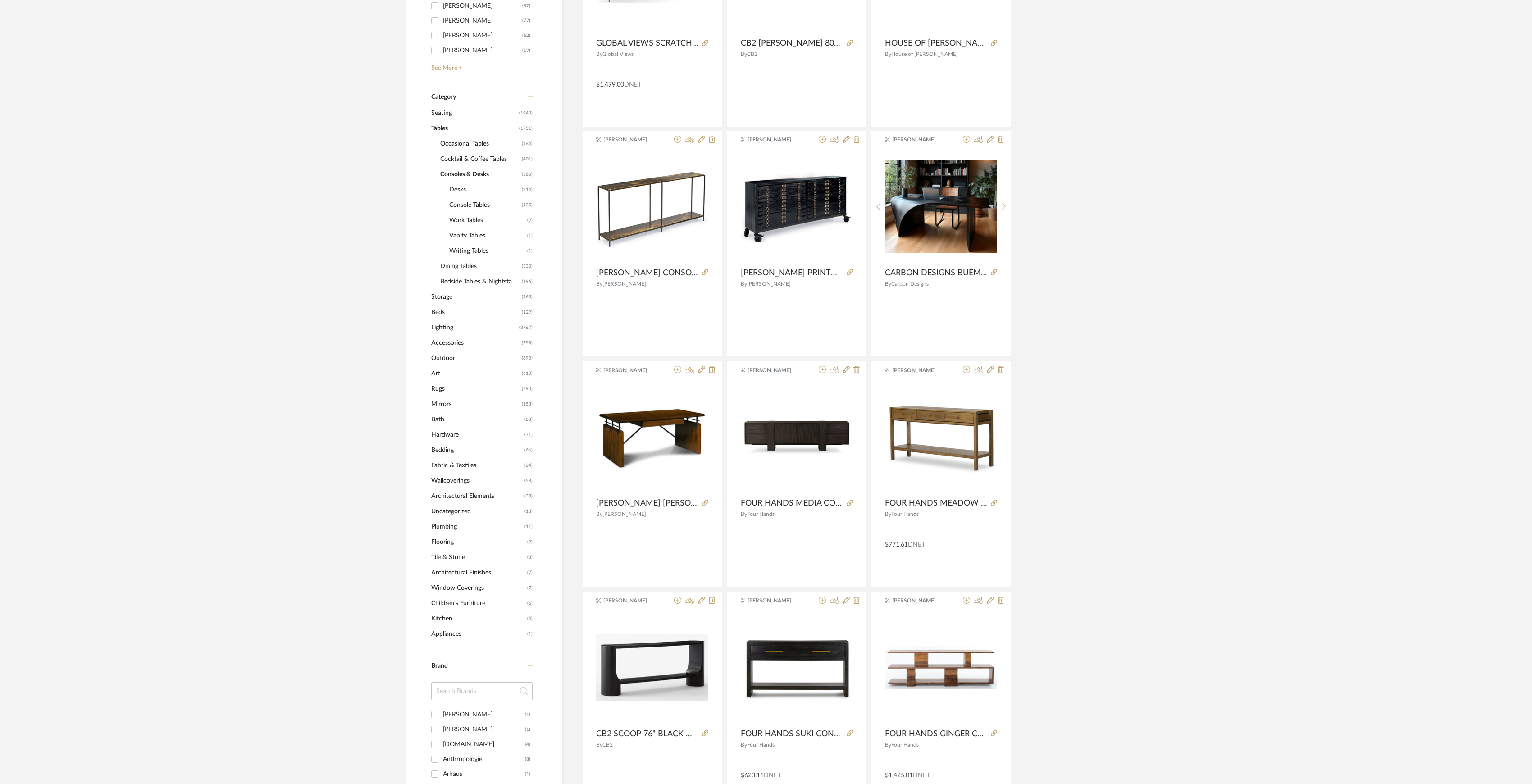
scroll to position [132, 0]
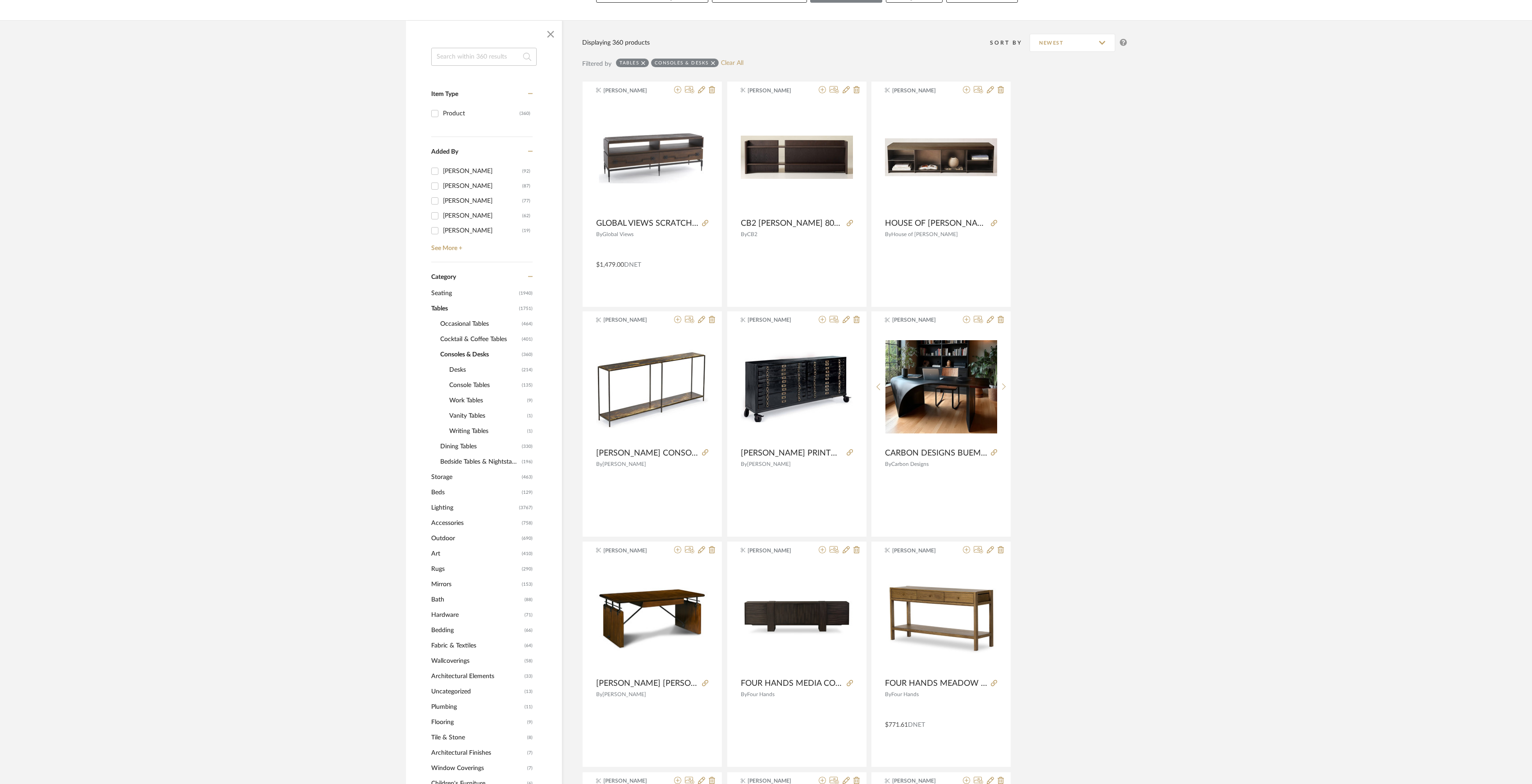
click at [472, 386] on span "Console Tables" at bounding box center [484, 385] width 70 height 15
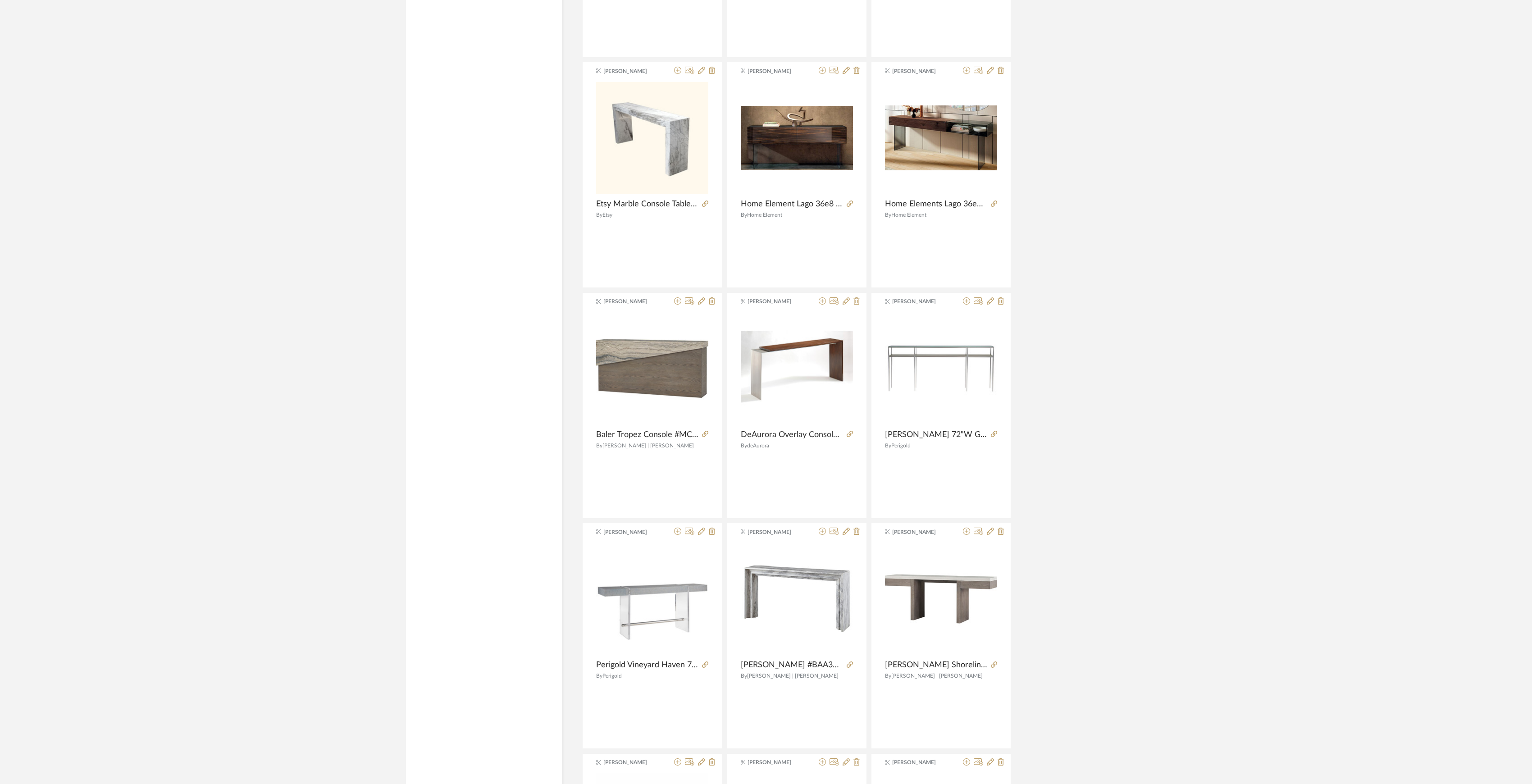
scroll to position [2287, 0]
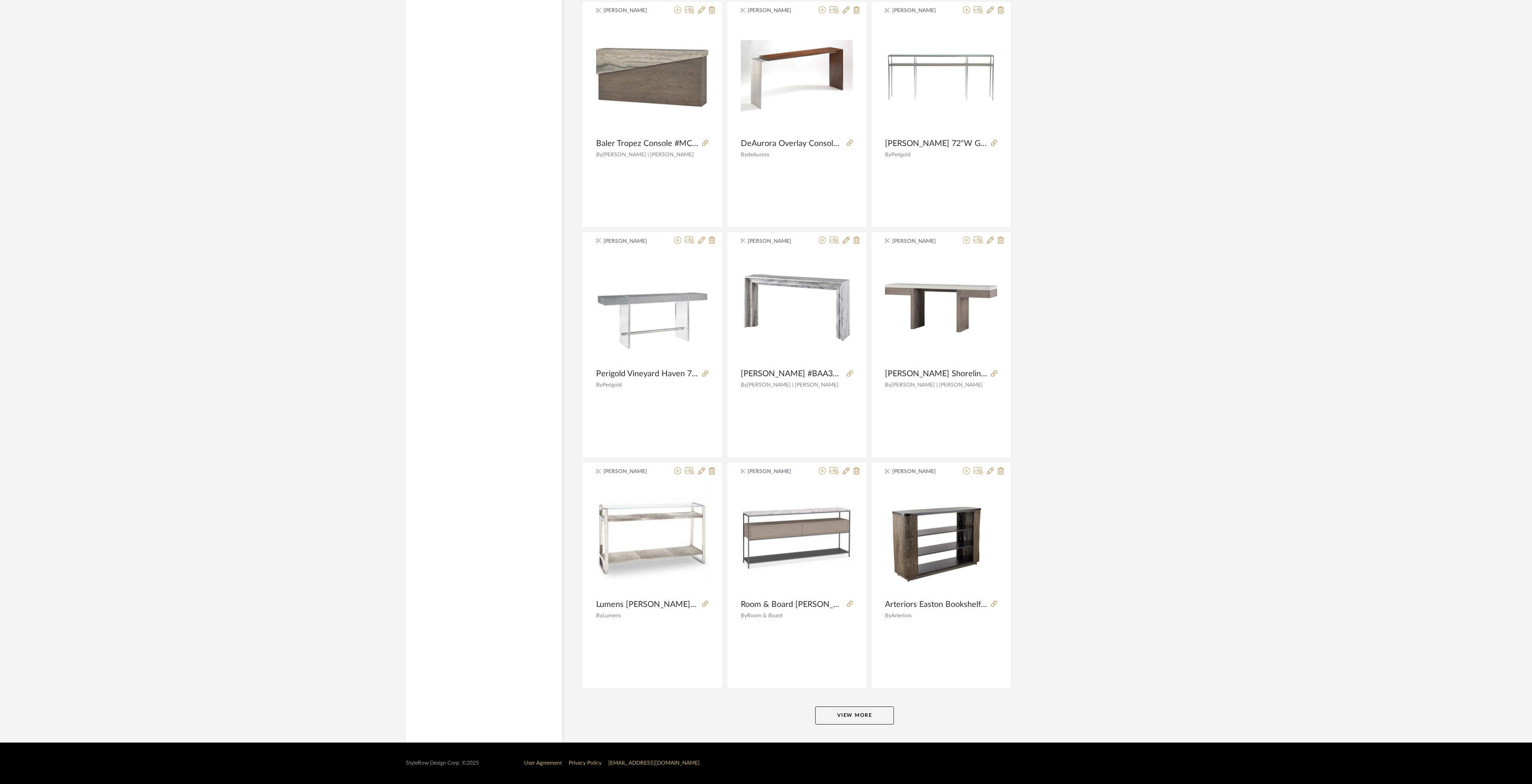
click at [856, 714] on button "View More" at bounding box center [855, 714] width 79 height 18
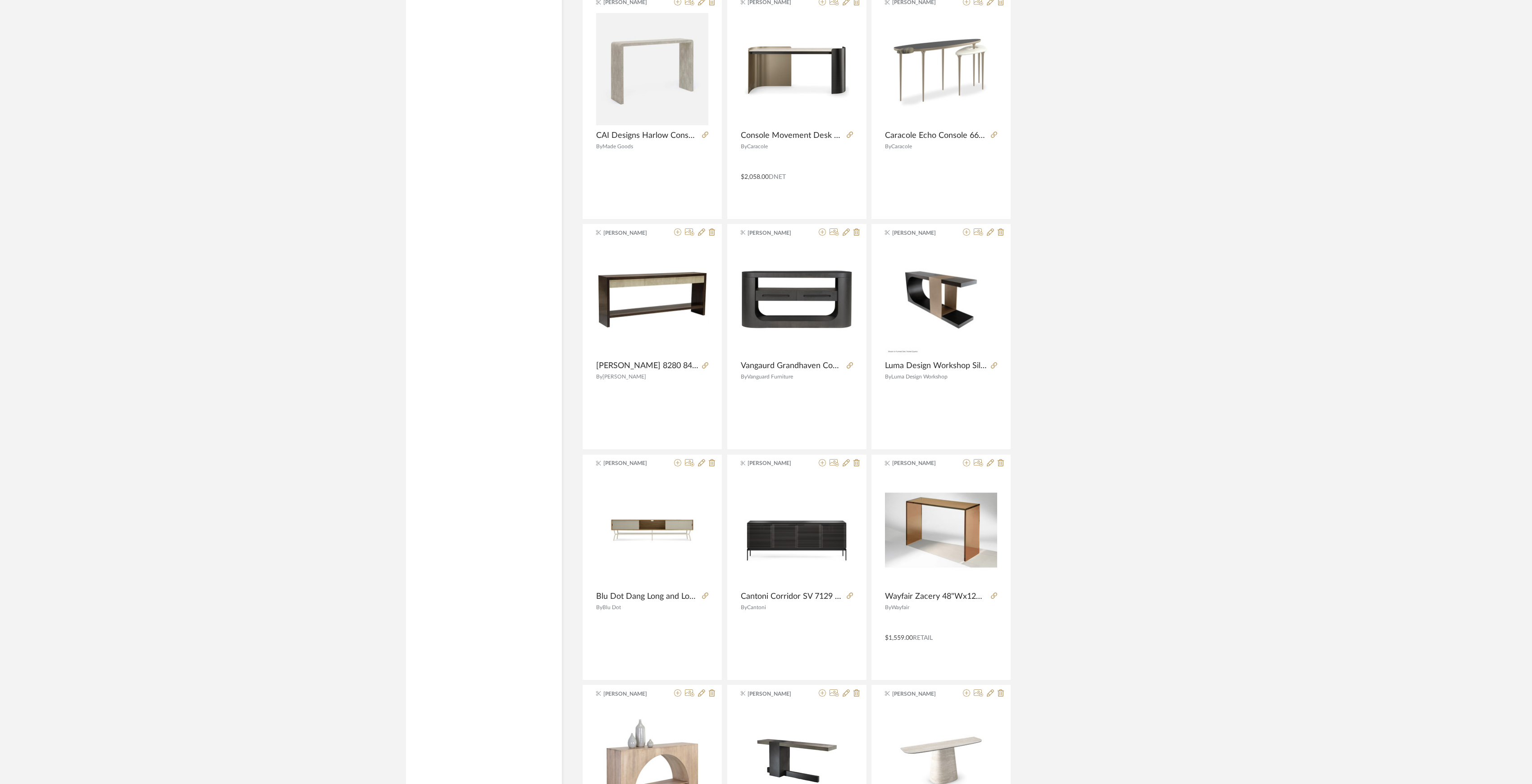
scroll to position [3614, 0]
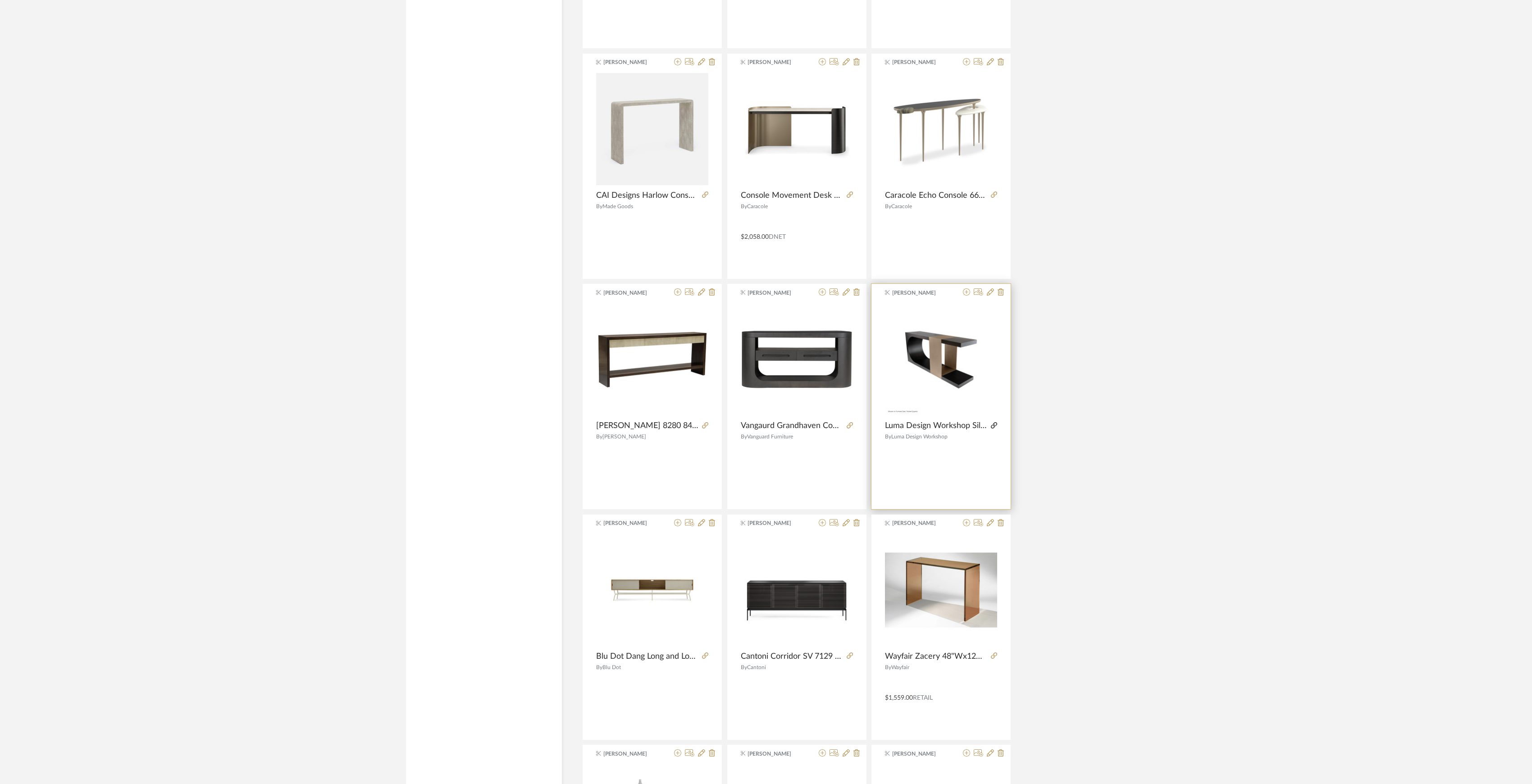
click at [992, 428] on icon at bounding box center [994, 425] width 6 height 6
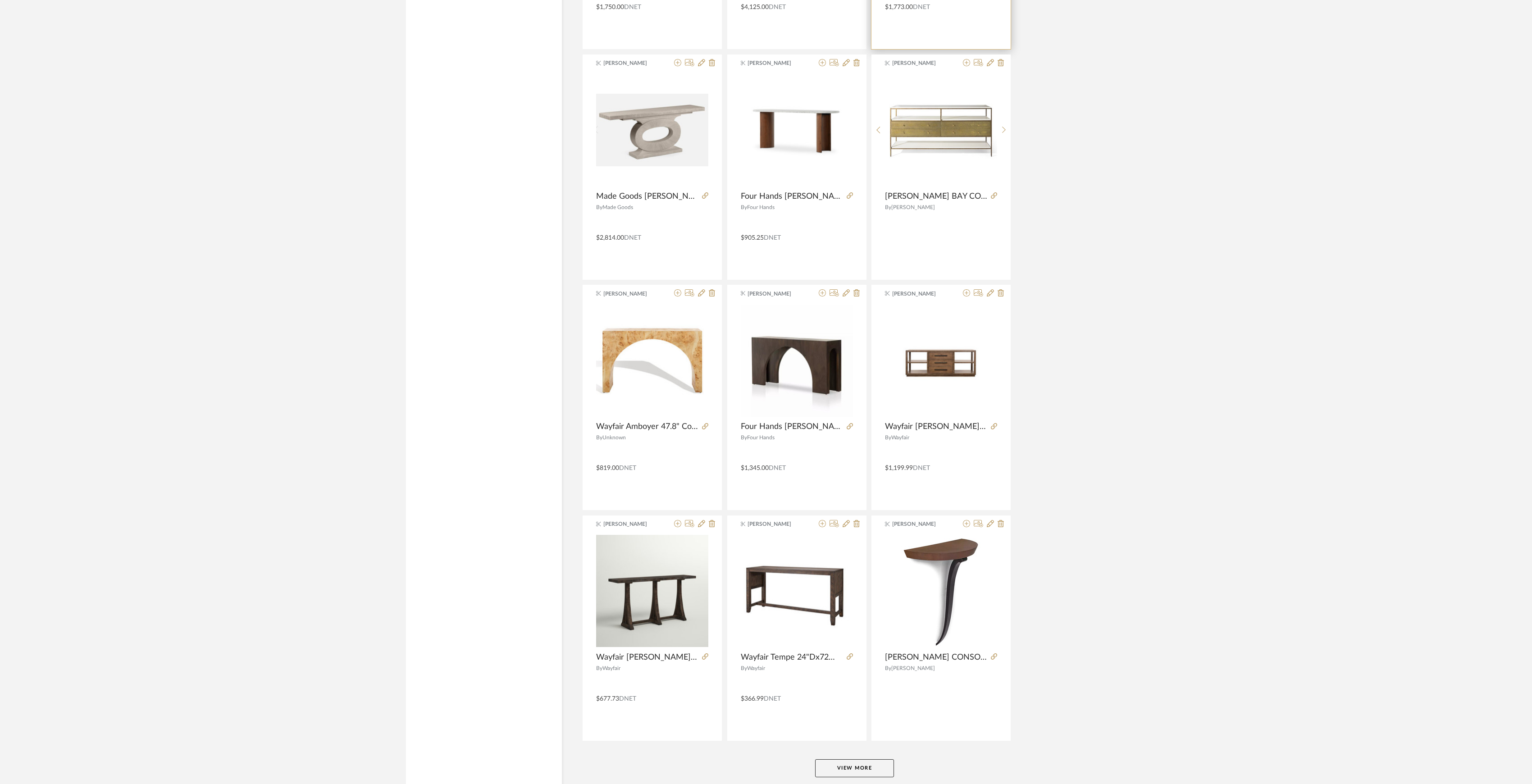
scroll to position [5055, 0]
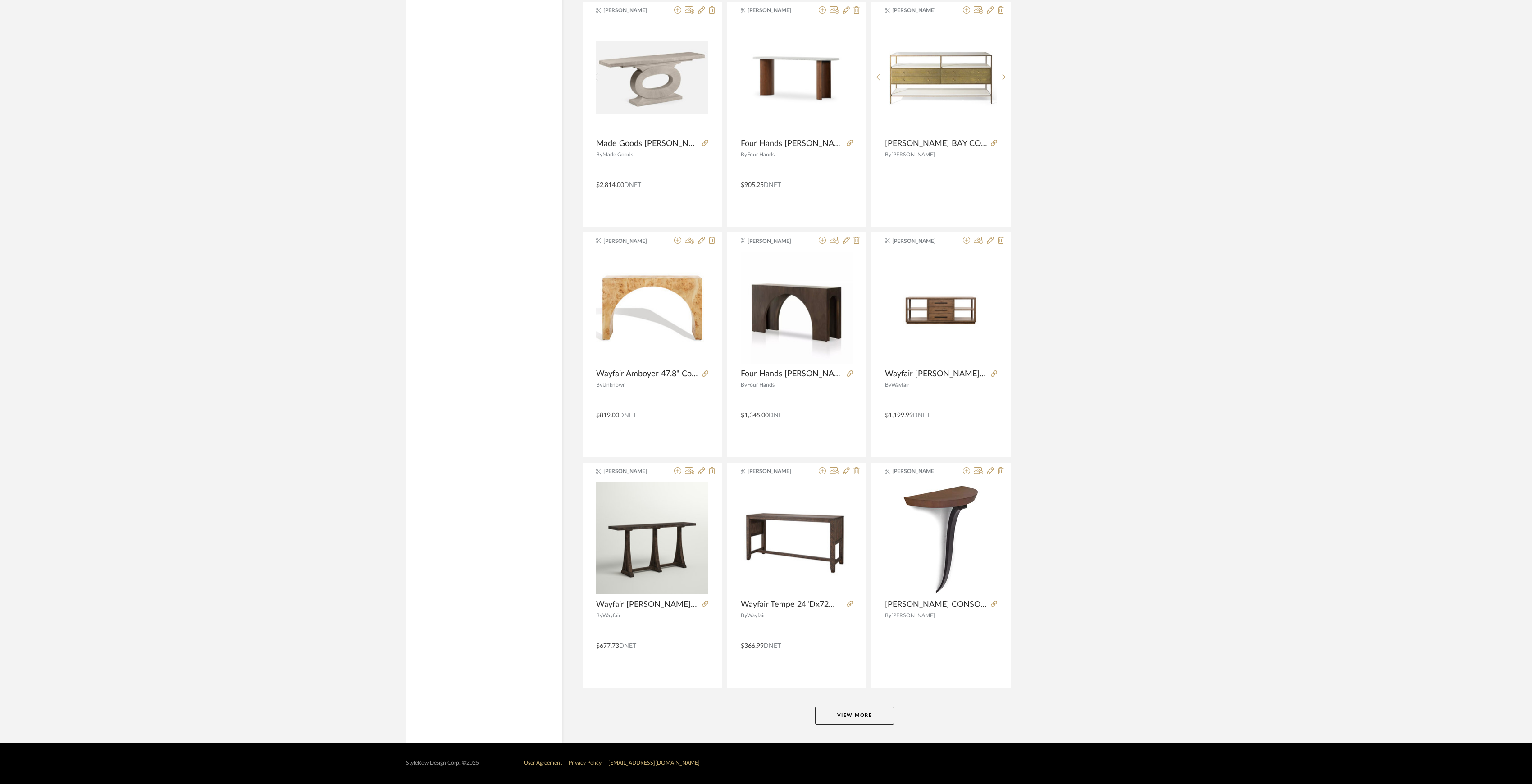
click at [862, 714] on button "View More" at bounding box center [855, 714] width 79 height 18
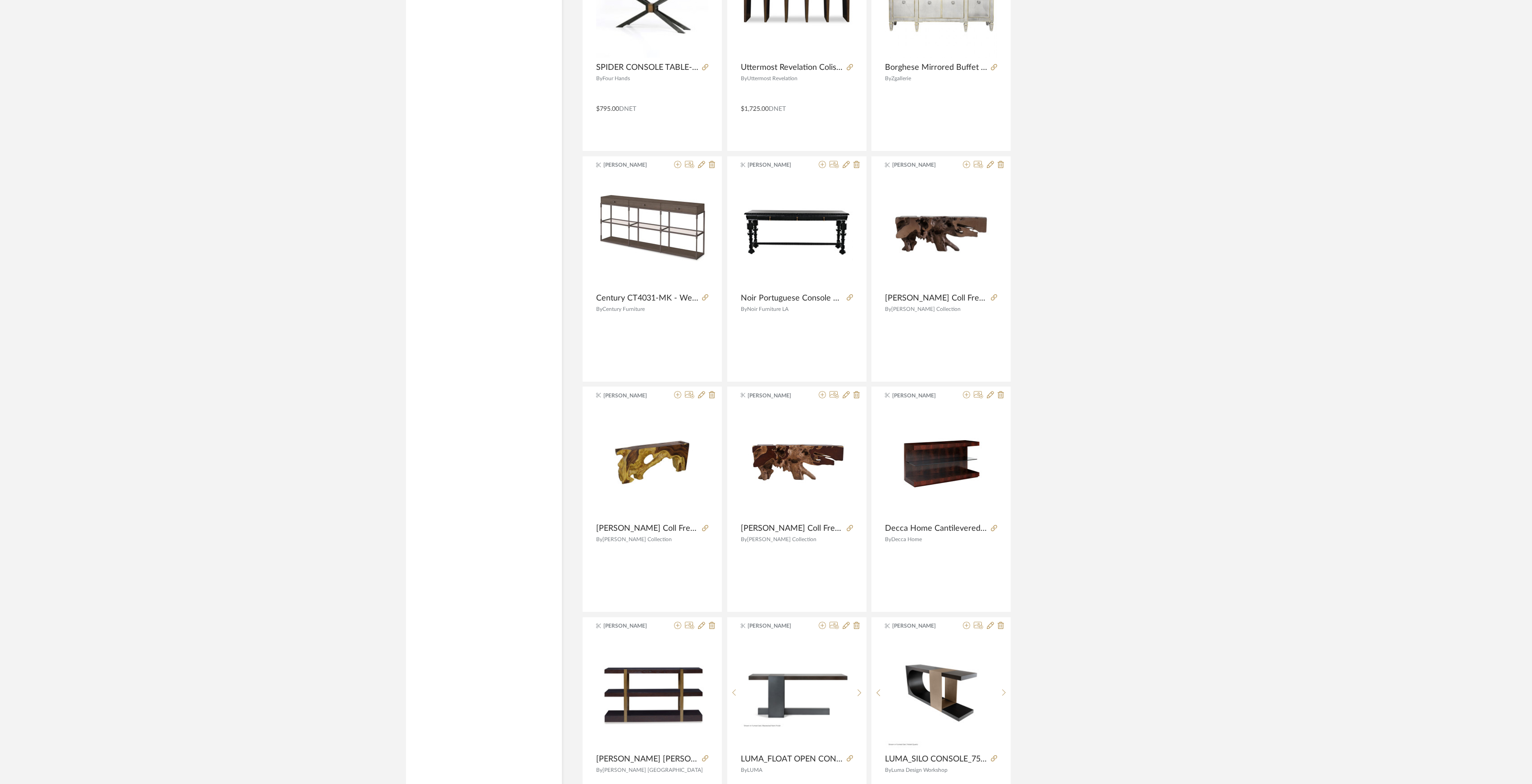
scroll to position [6797, 0]
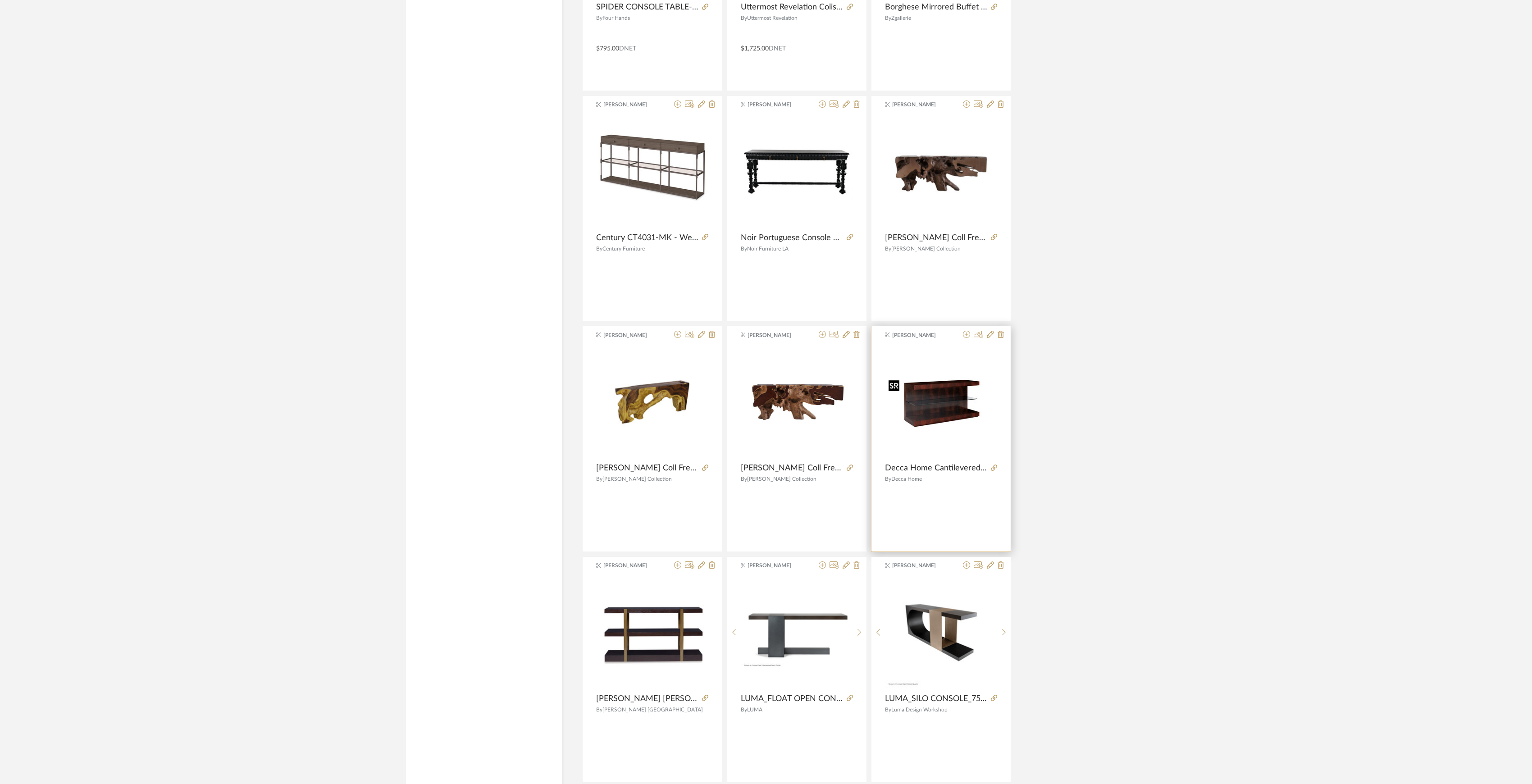
click at [933, 415] on img "0" at bounding box center [941, 402] width 112 height 70
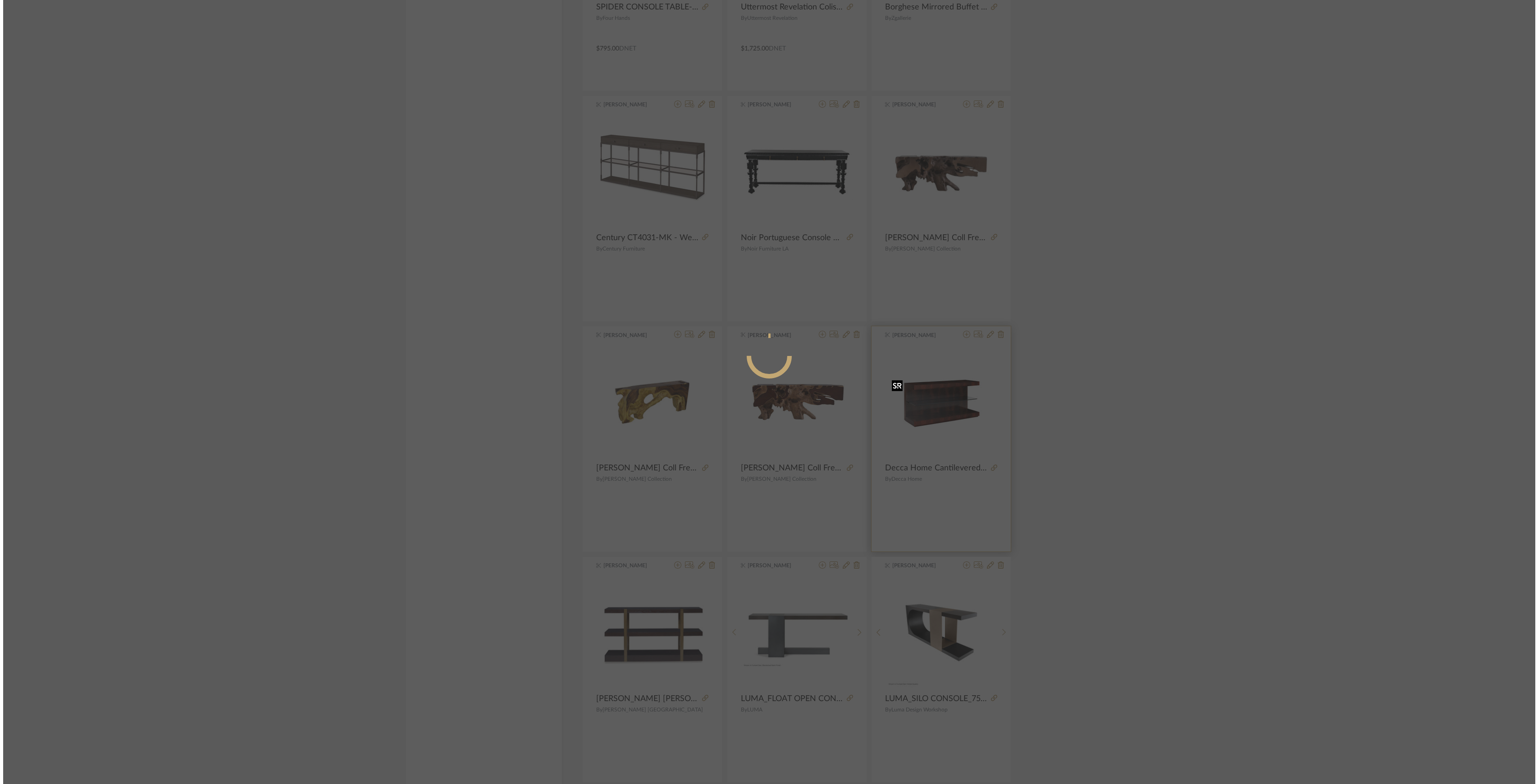
scroll to position [0, 0]
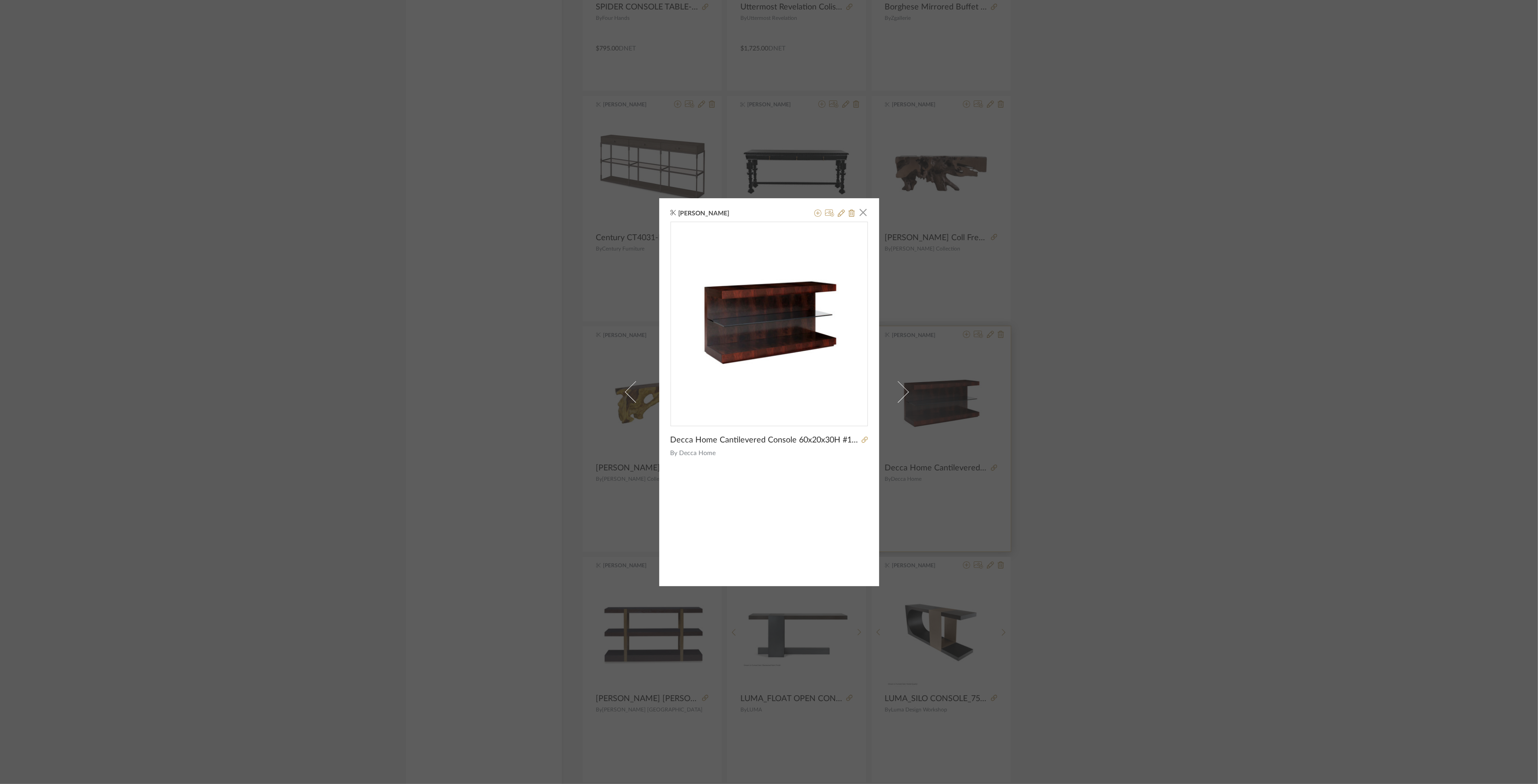
drag, startPoint x: 1269, startPoint y: 336, endPoint x: 896, endPoint y: 467, distance: 395.3
click at [1269, 336] on div "K Tyler × Decca Home Cantilevered Console 60x20x30H #193027 By Decca Home" at bounding box center [769, 392] width 1538 height 784
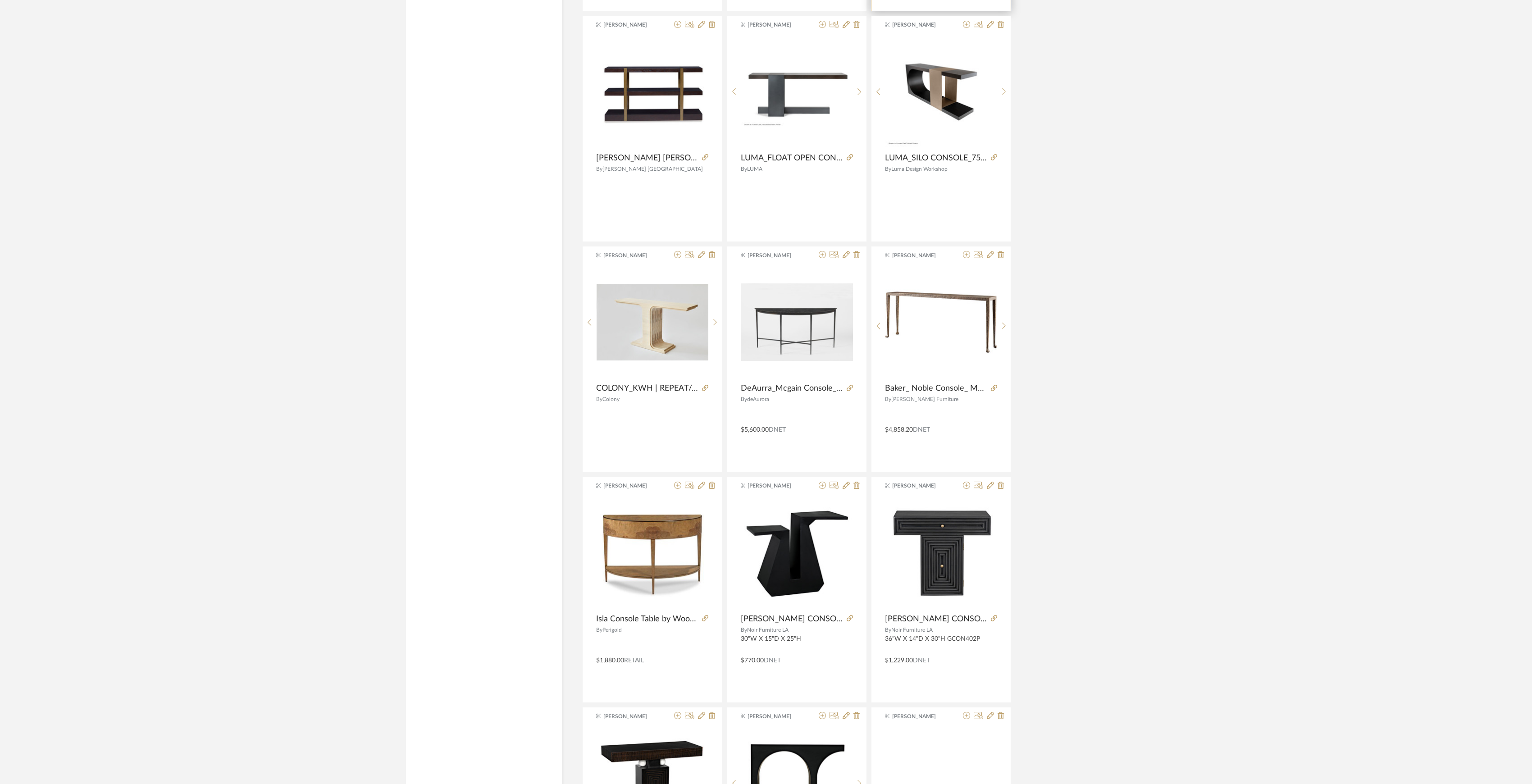
scroll to position [7823, 0]
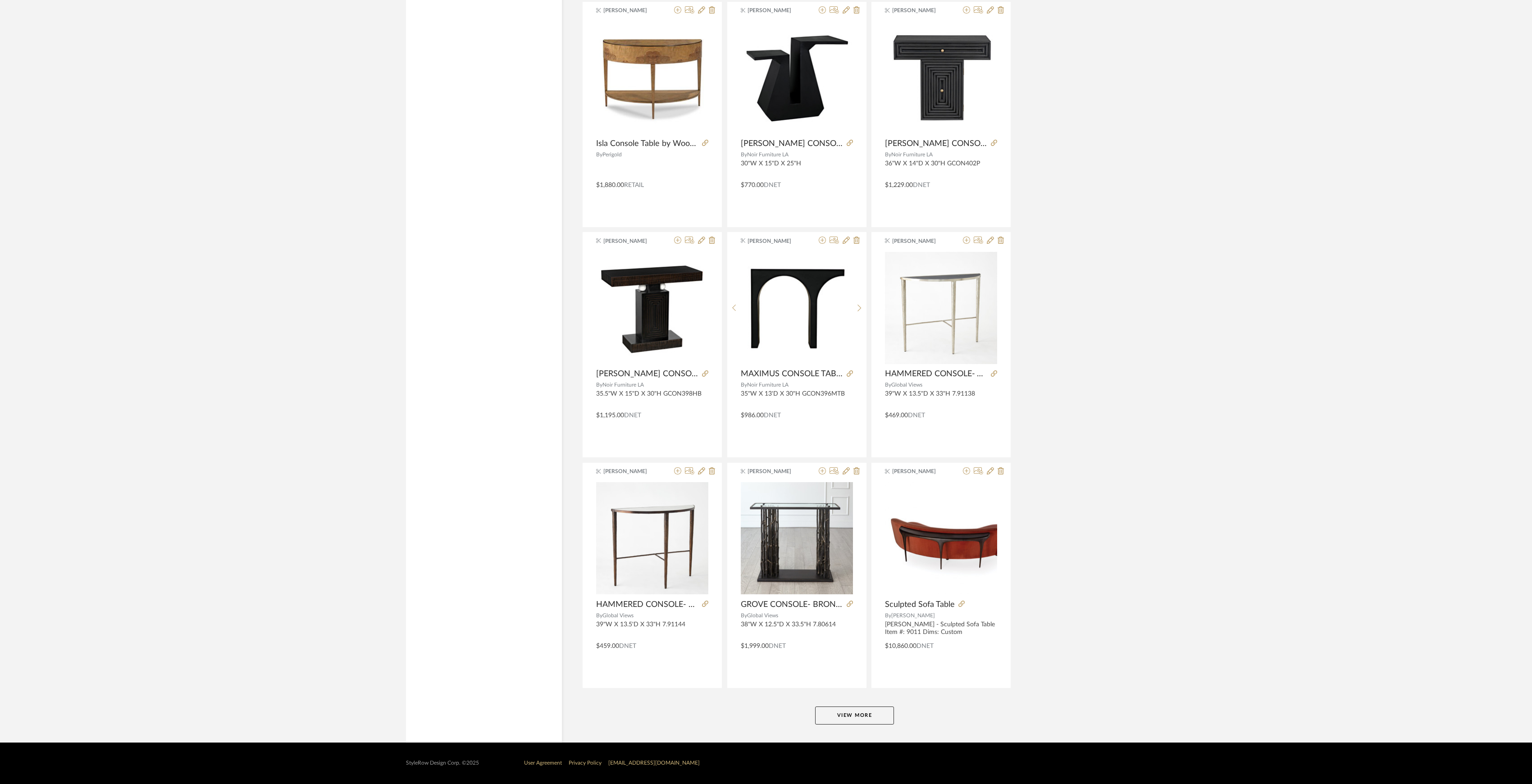
click at [865, 710] on button "View More" at bounding box center [855, 714] width 79 height 18
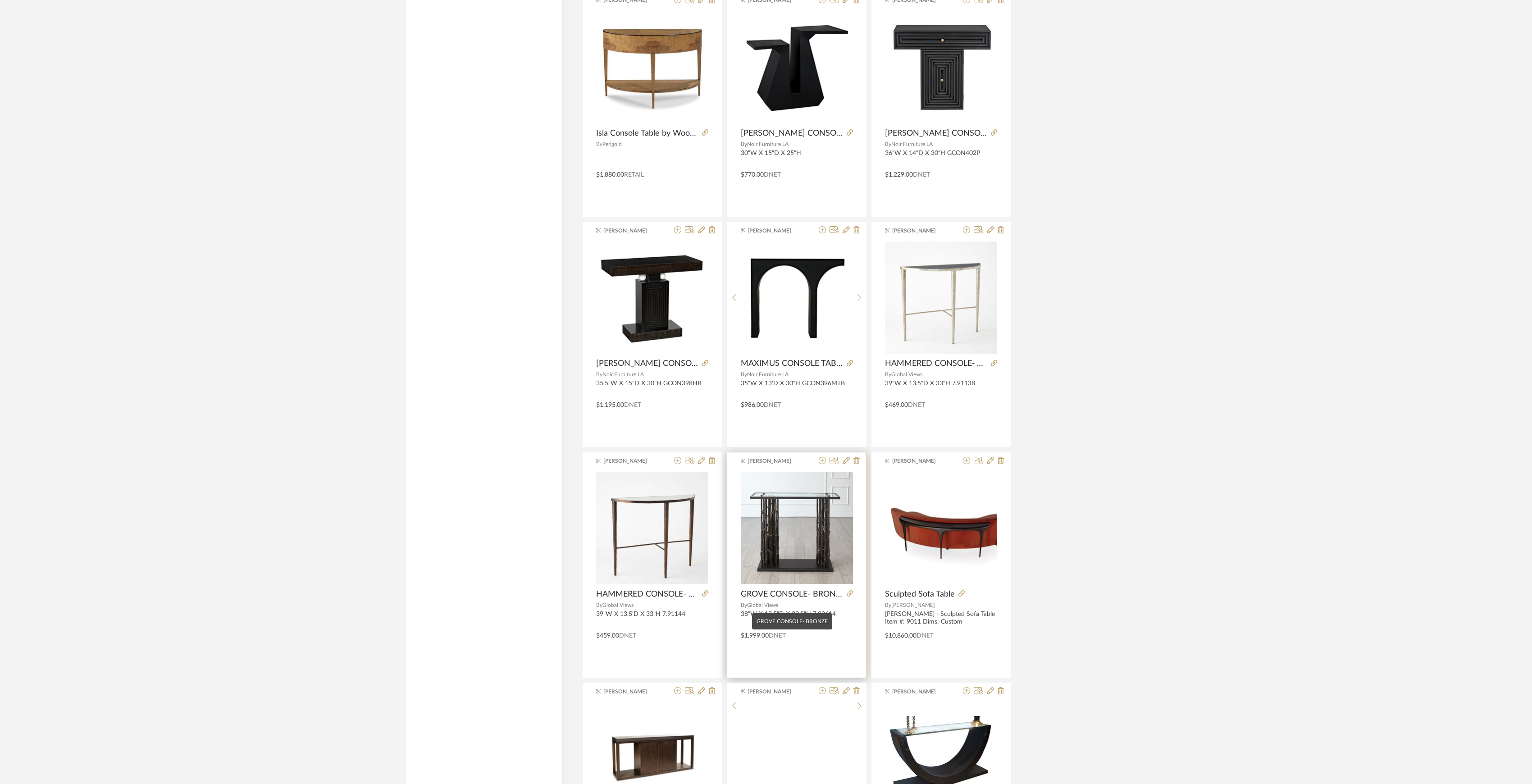
scroll to position [8003, 0]
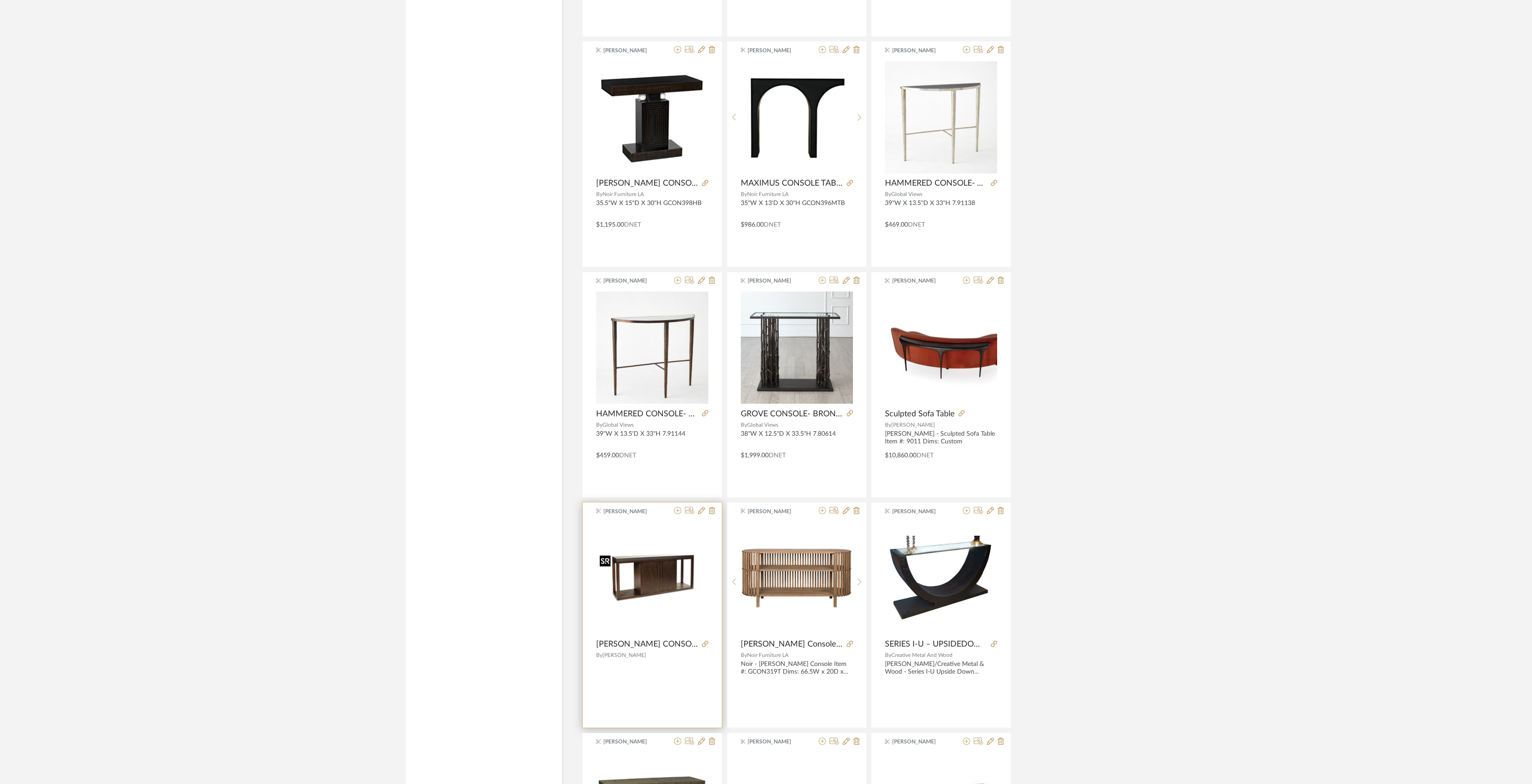
click at [0, 0] on img at bounding box center [0, 0] width 0 height 0
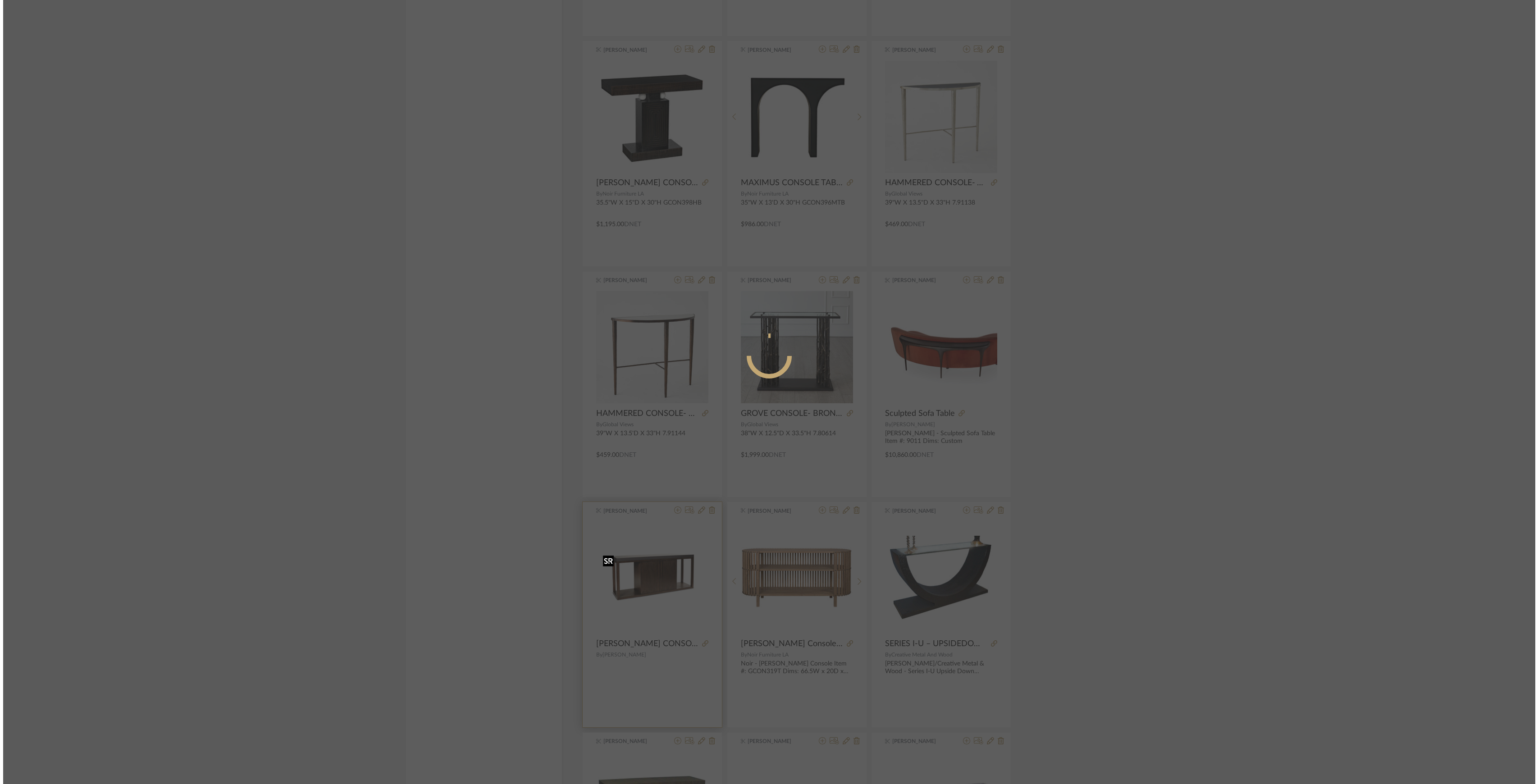
scroll to position [0, 0]
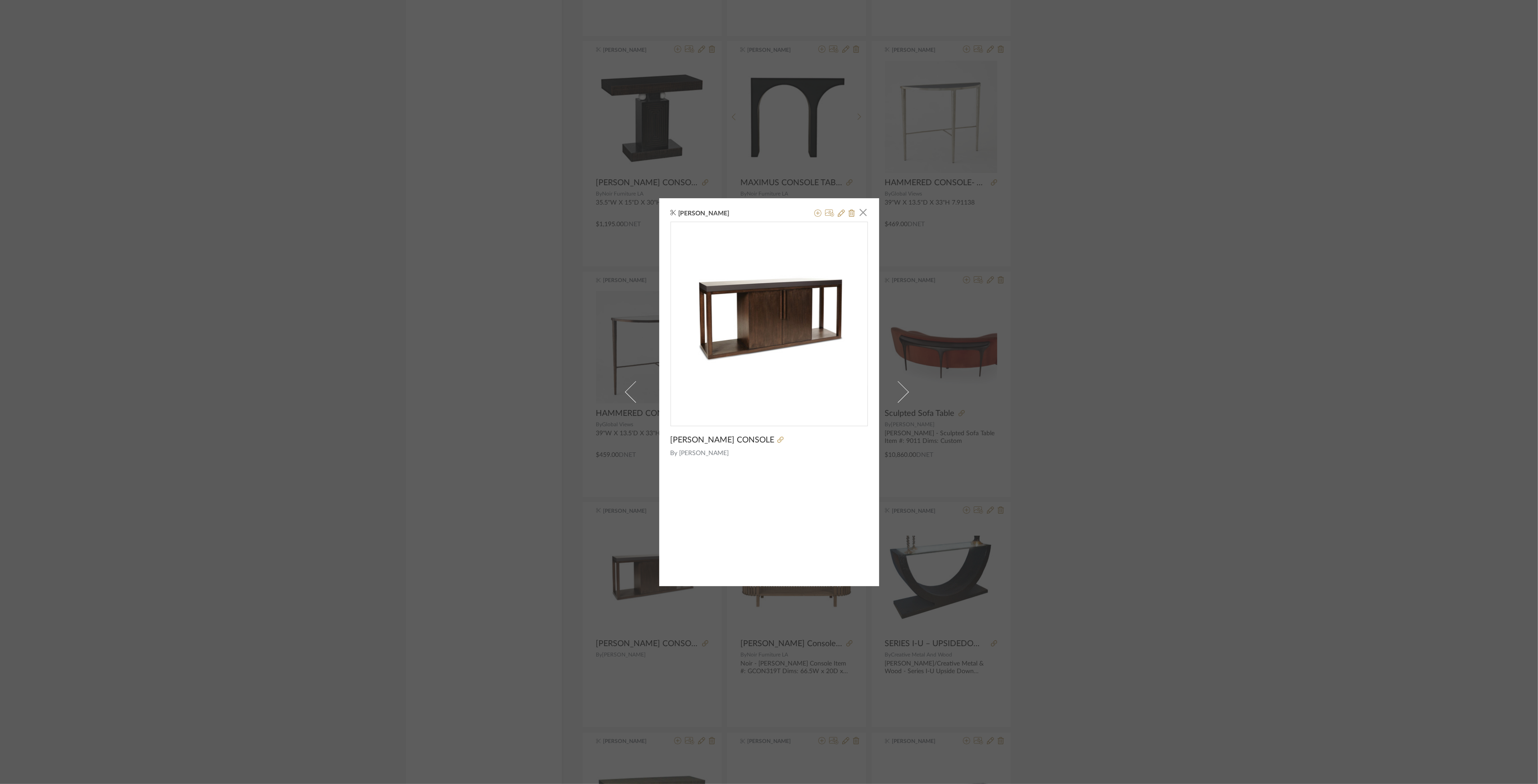
drag, startPoint x: 1163, startPoint y: 406, endPoint x: 1159, endPoint y: 406, distance: 4.0
click at [1163, 406] on div "K Tyler × COHEN CONSOLE By ERINN V." at bounding box center [769, 392] width 1538 height 784
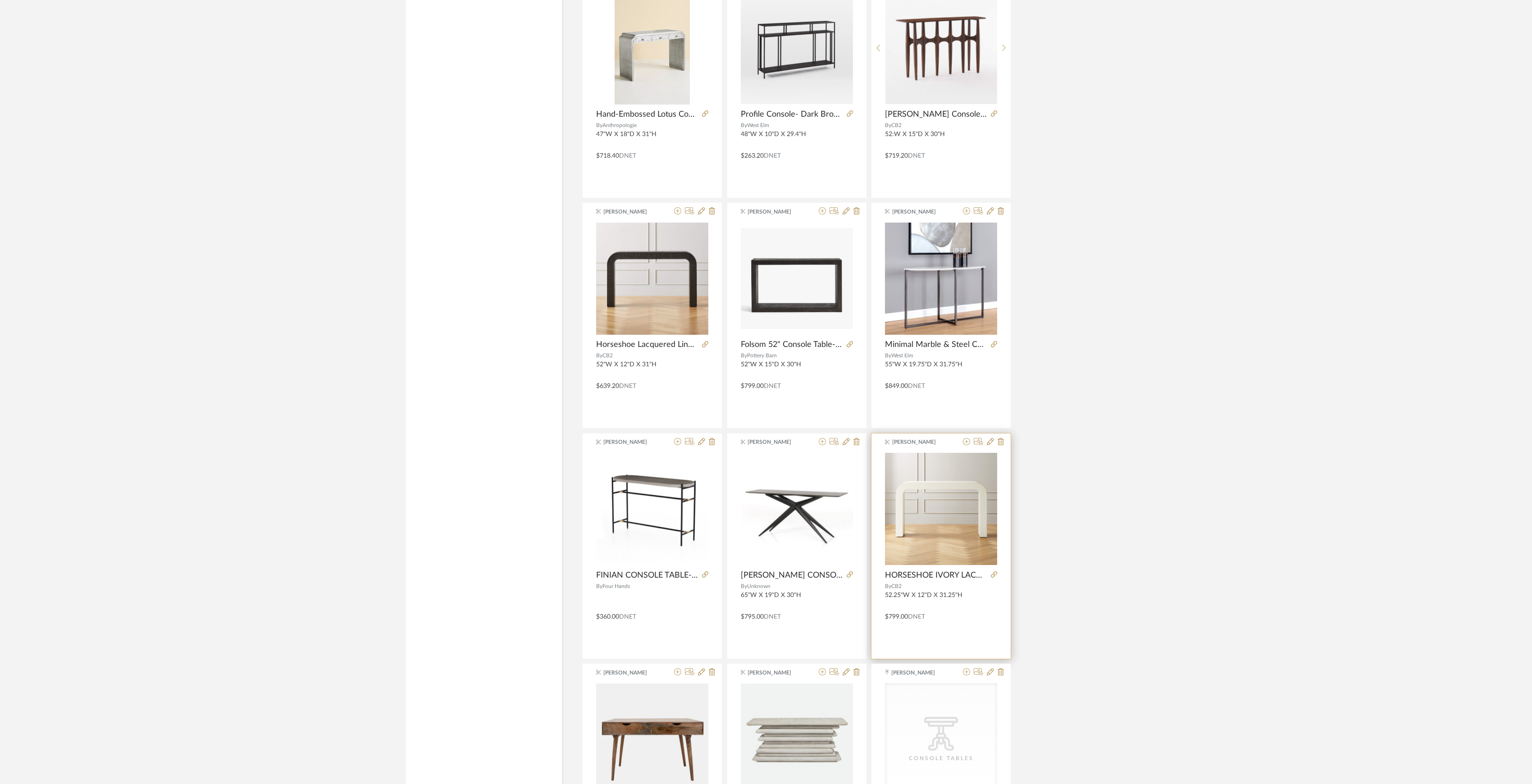
scroll to position [9863, 0]
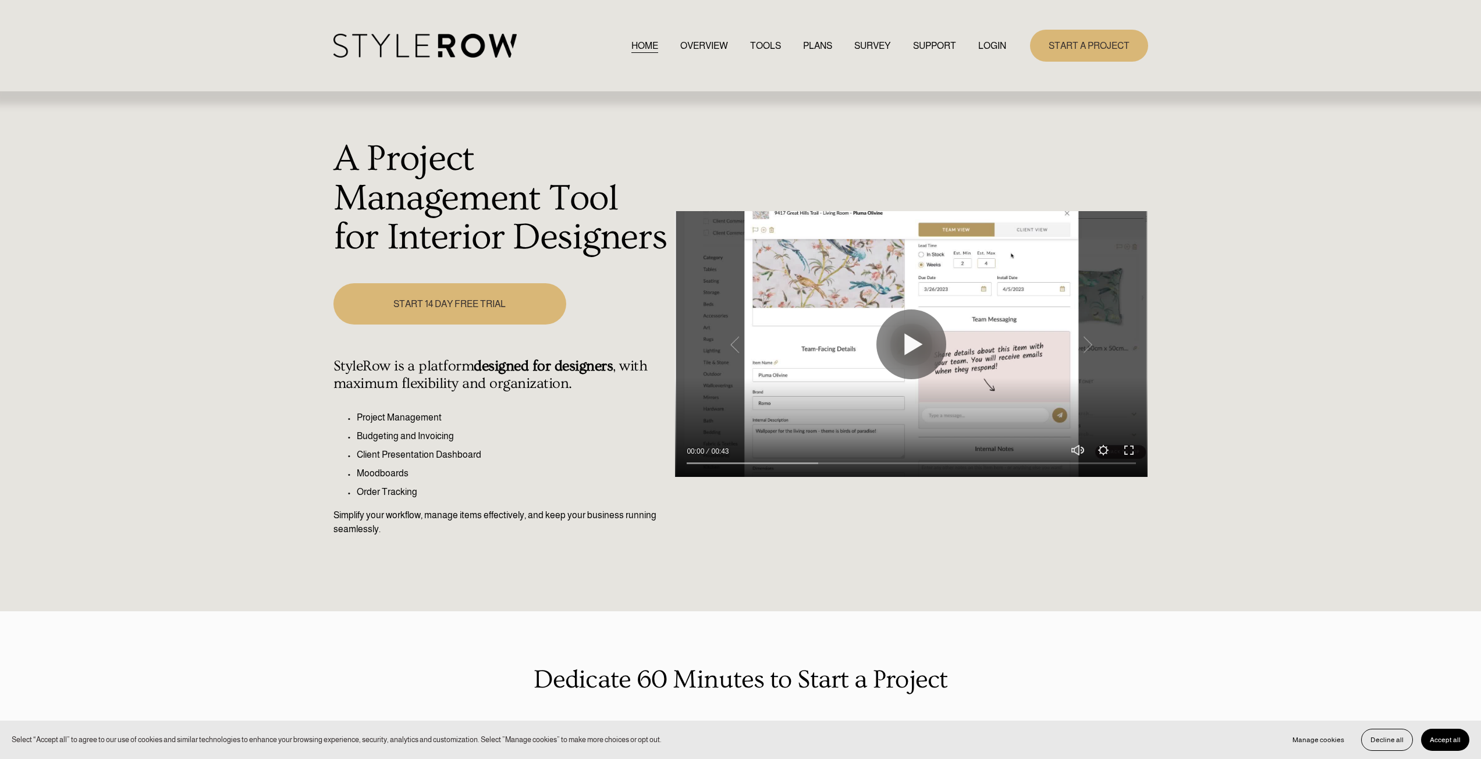
click at [992, 44] on link "LOGIN" at bounding box center [992, 46] width 28 height 16
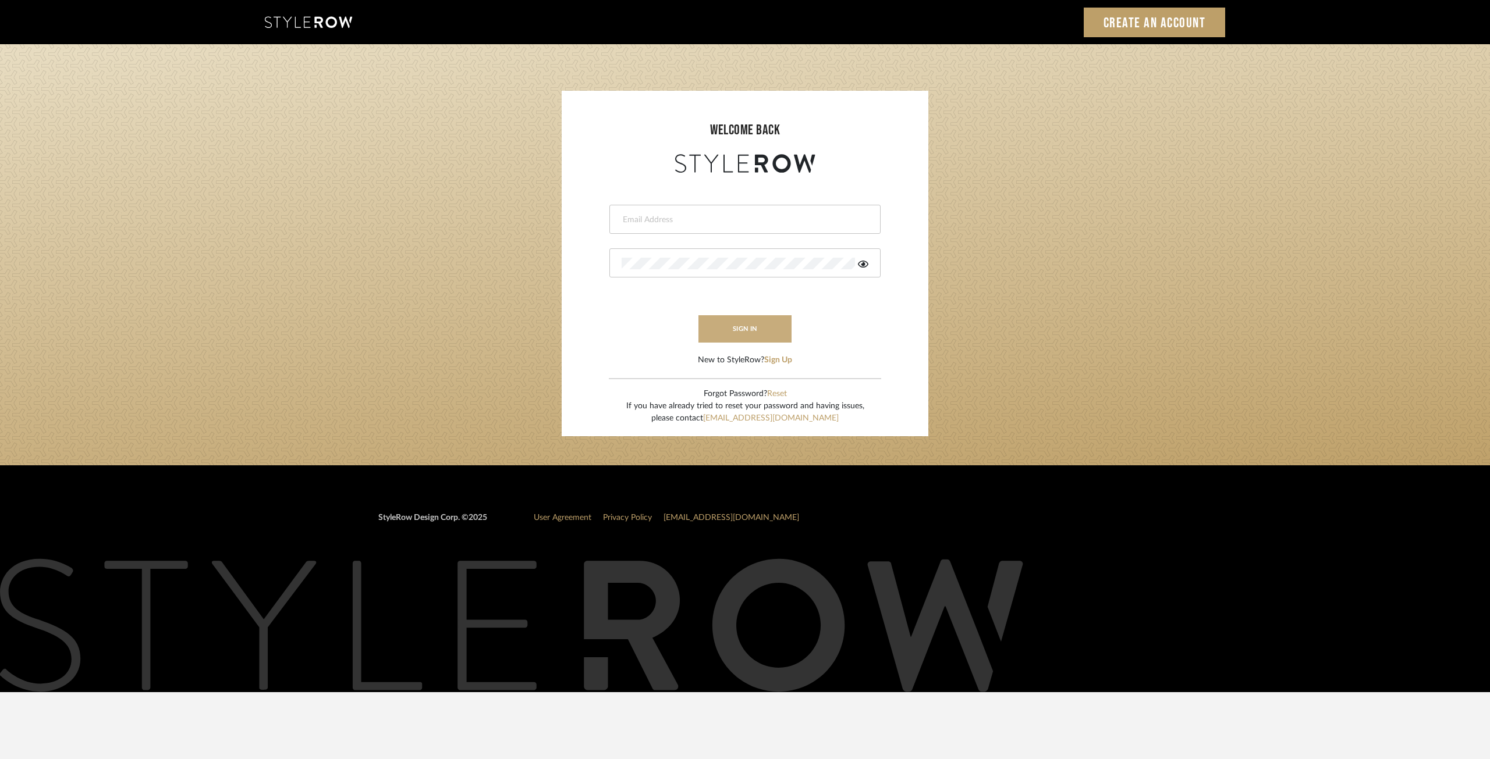
type input "[EMAIL_ADDRESS][DOMAIN_NAME]"
click at [730, 332] on button "sign in" at bounding box center [744, 328] width 93 height 27
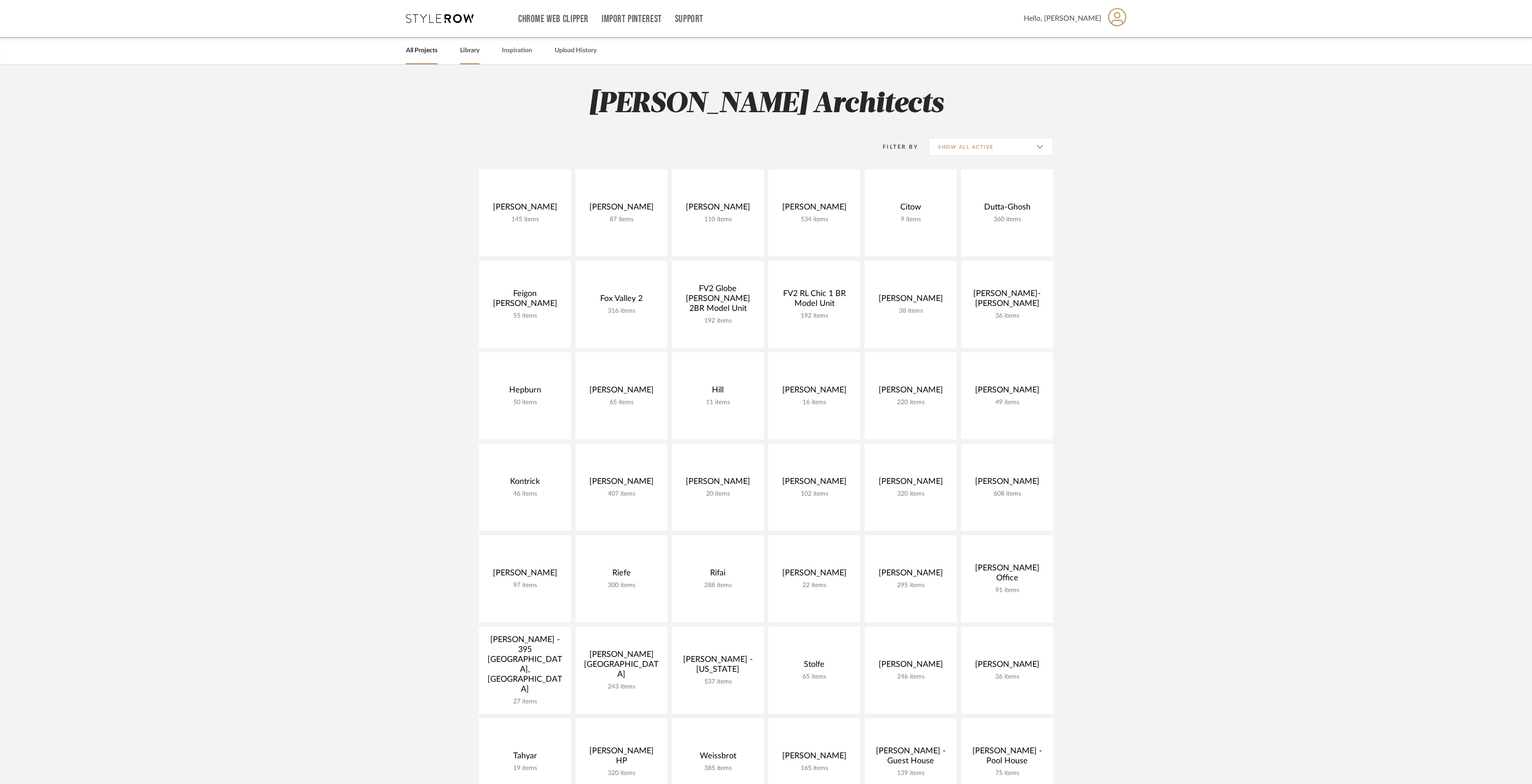
click at [474, 51] on link "Library" at bounding box center [469, 51] width 19 height 12
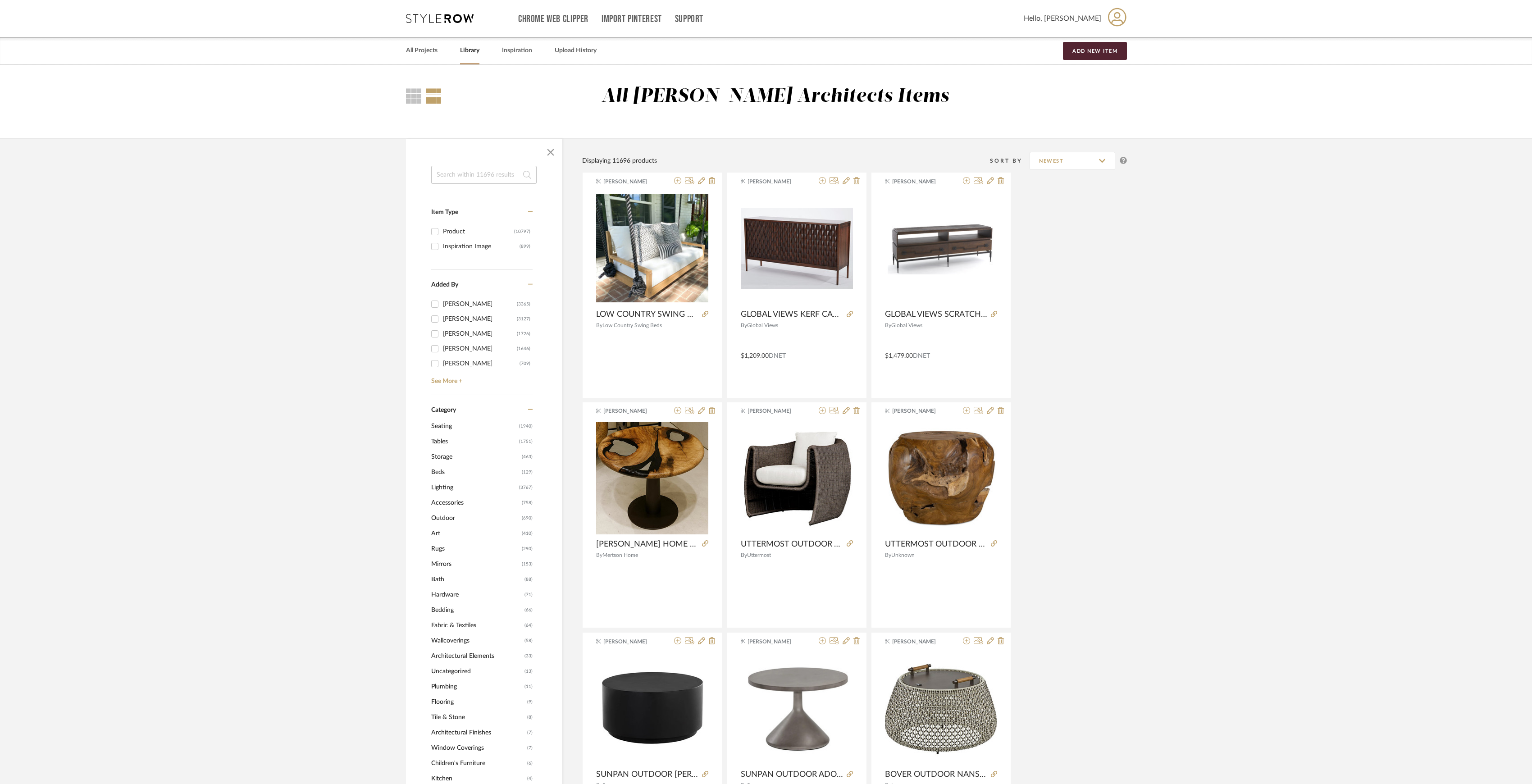
click at [440, 440] on span "Tables" at bounding box center [474, 441] width 86 height 15
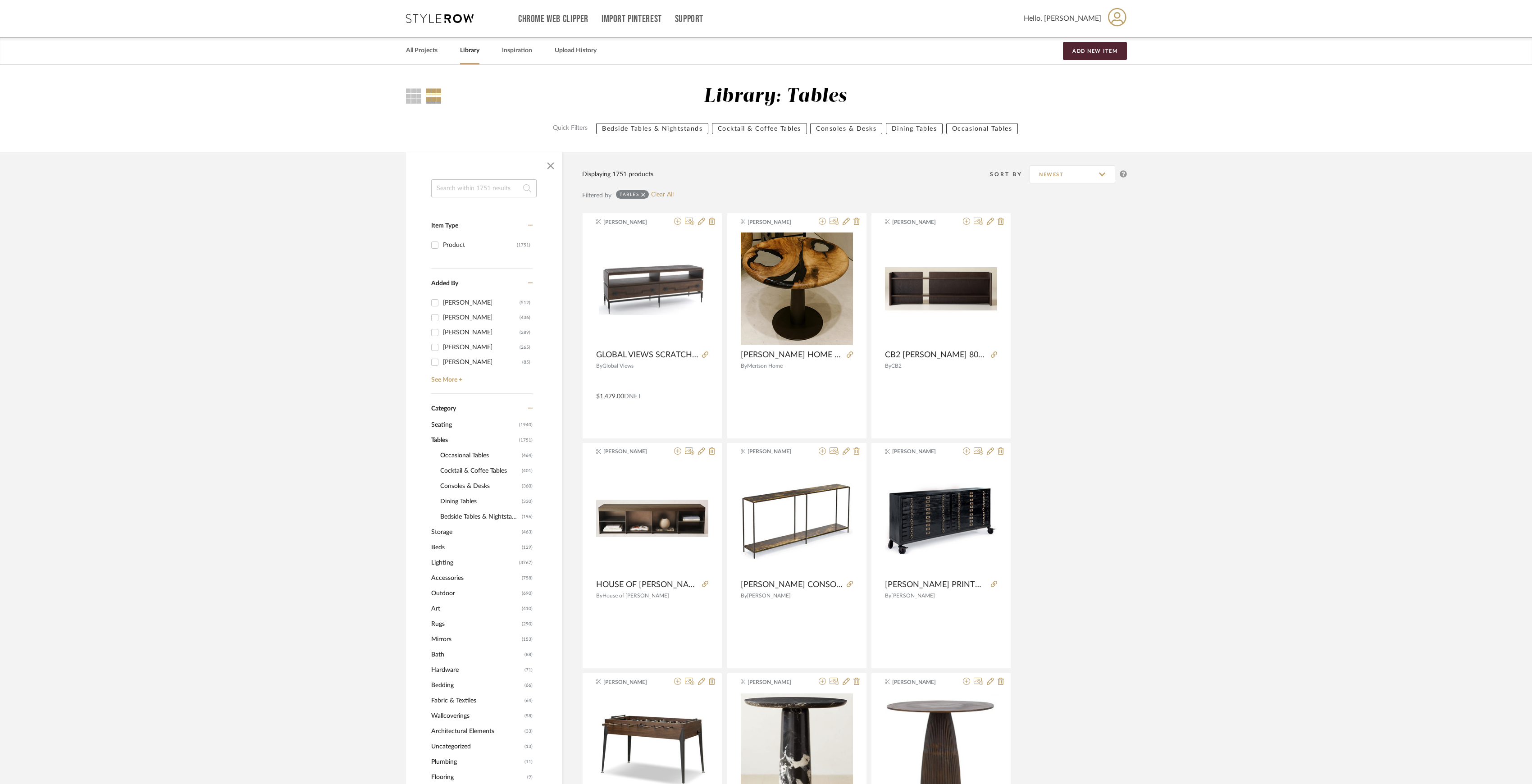
click at [931, 298] on img "0" at bounding box center [941, 289] width 112 height 43
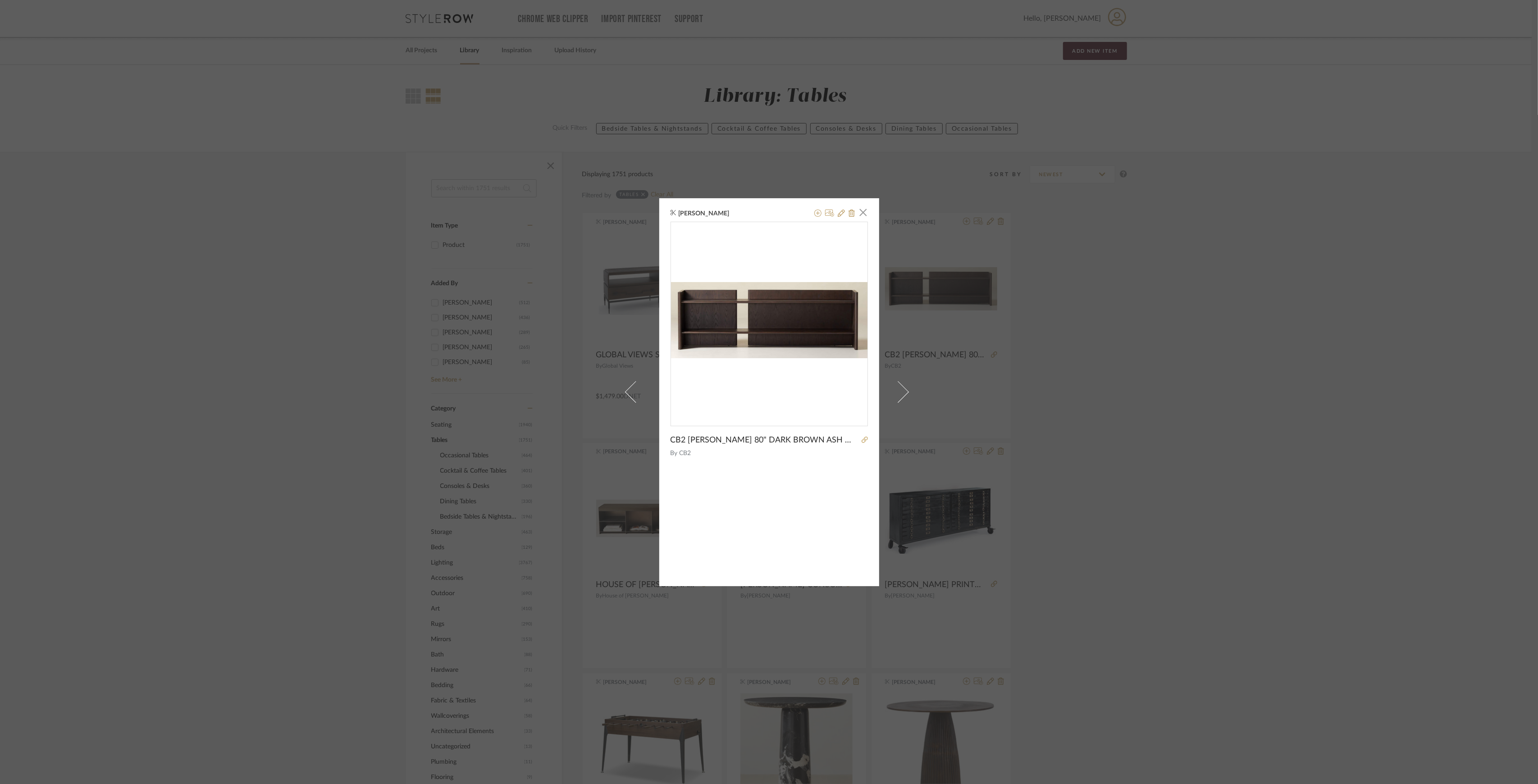
click at [1215, 498] on div "James Matthews × CB2 LOUISA 80" DARK BROWN ASH WOOD CONSOLE TABLE 82"W X 17.5"D…" at bounding box center [769, 392] width 1538 height 784
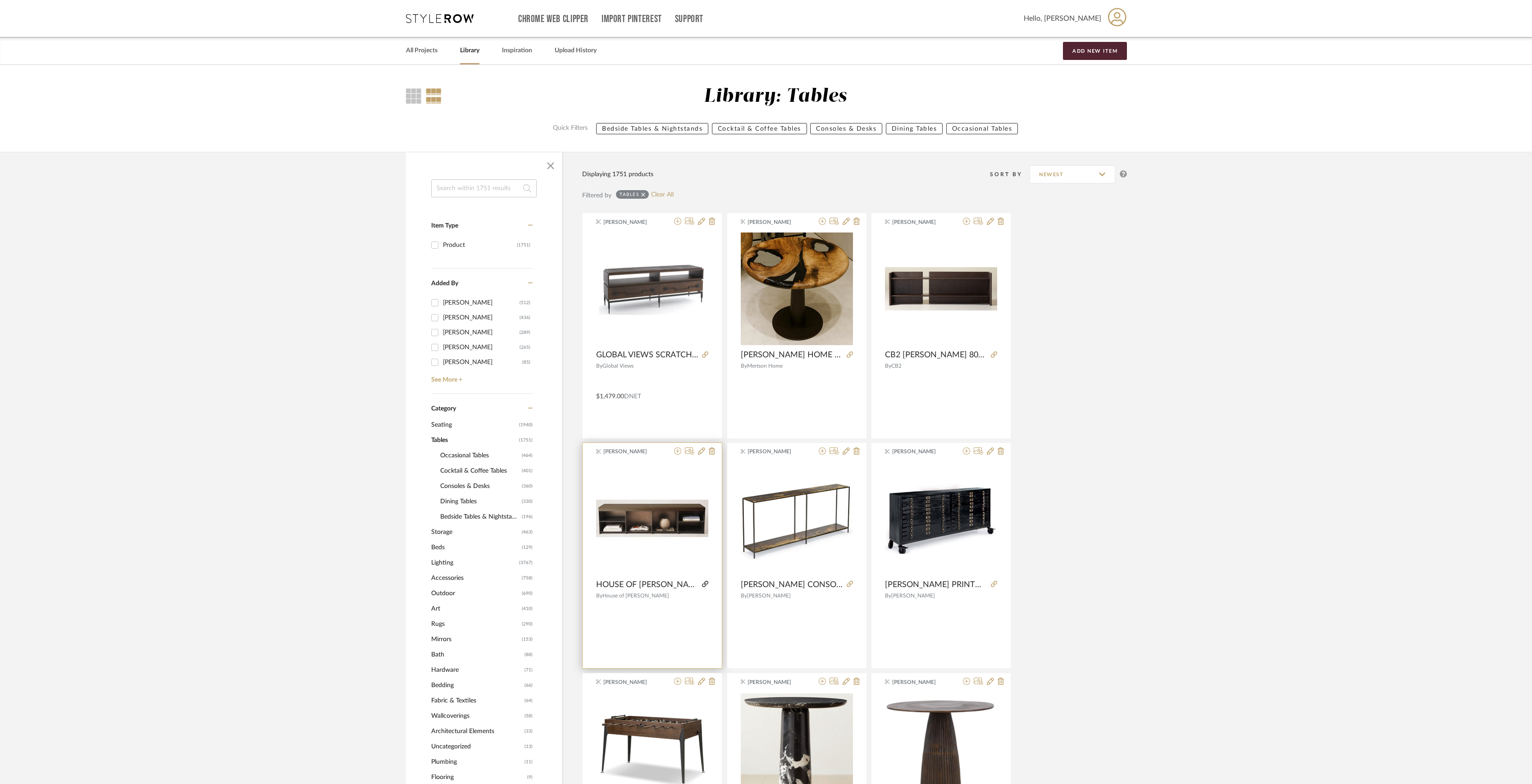
click at [702, 580] on icon at bounding box center [705, 584] width 6 height 6
click at [466, 483] on span "Consoles & Desks" at bounding box center [480, 486] width 79 height 15
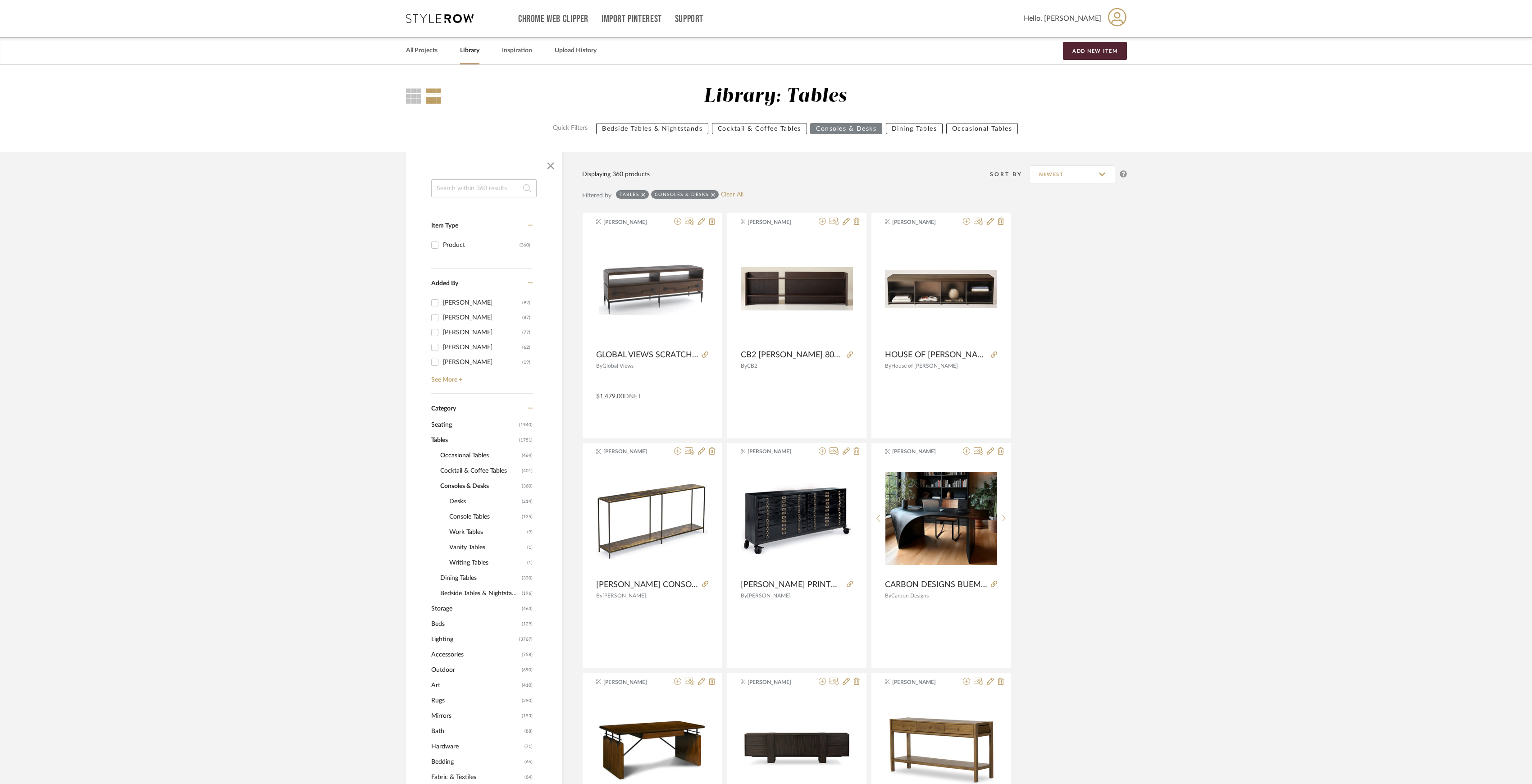
click at [466, 515] on span "Console Tables" at bounding box center [484, 517] width 70 height 15
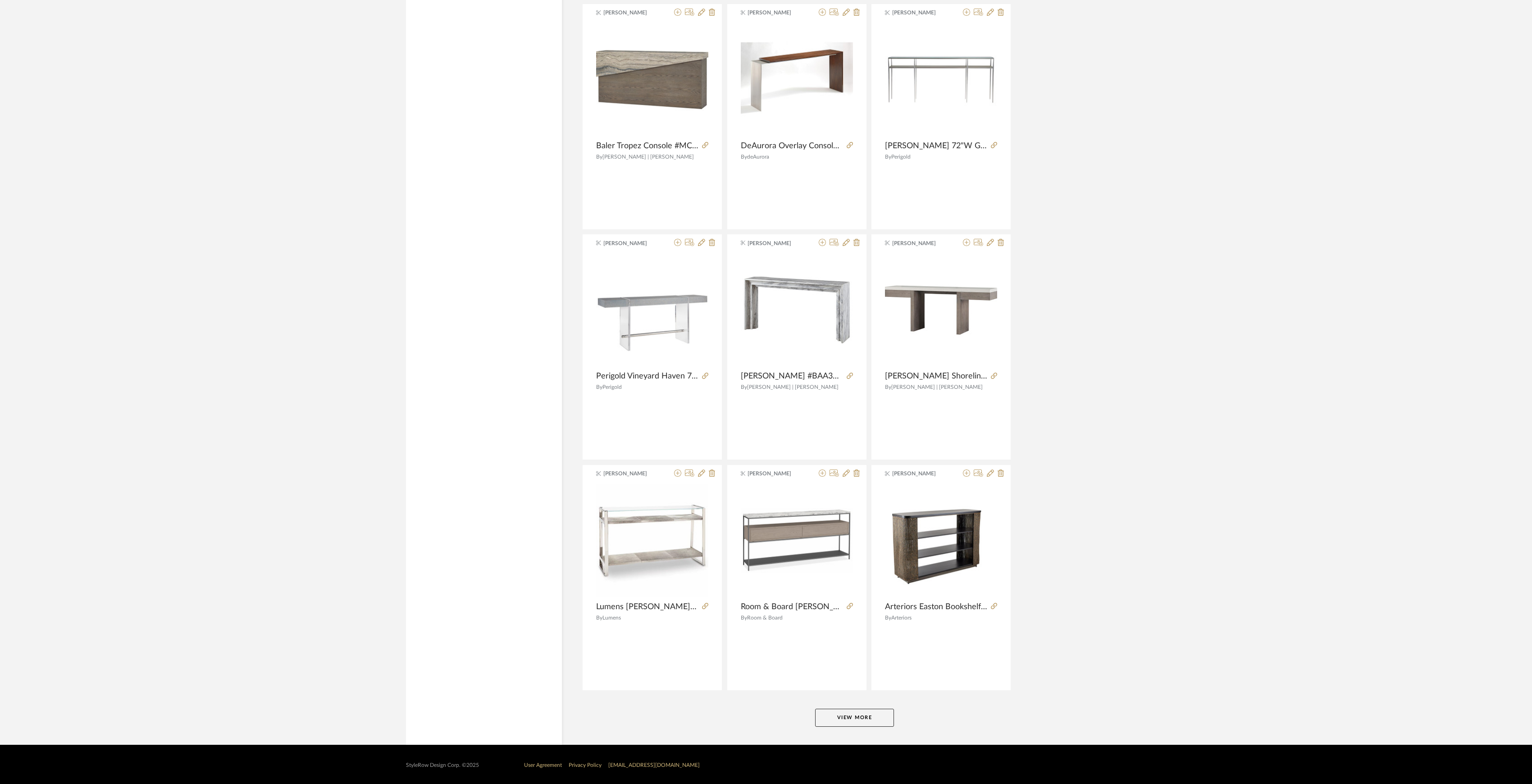
scroll to position [2287, 0]
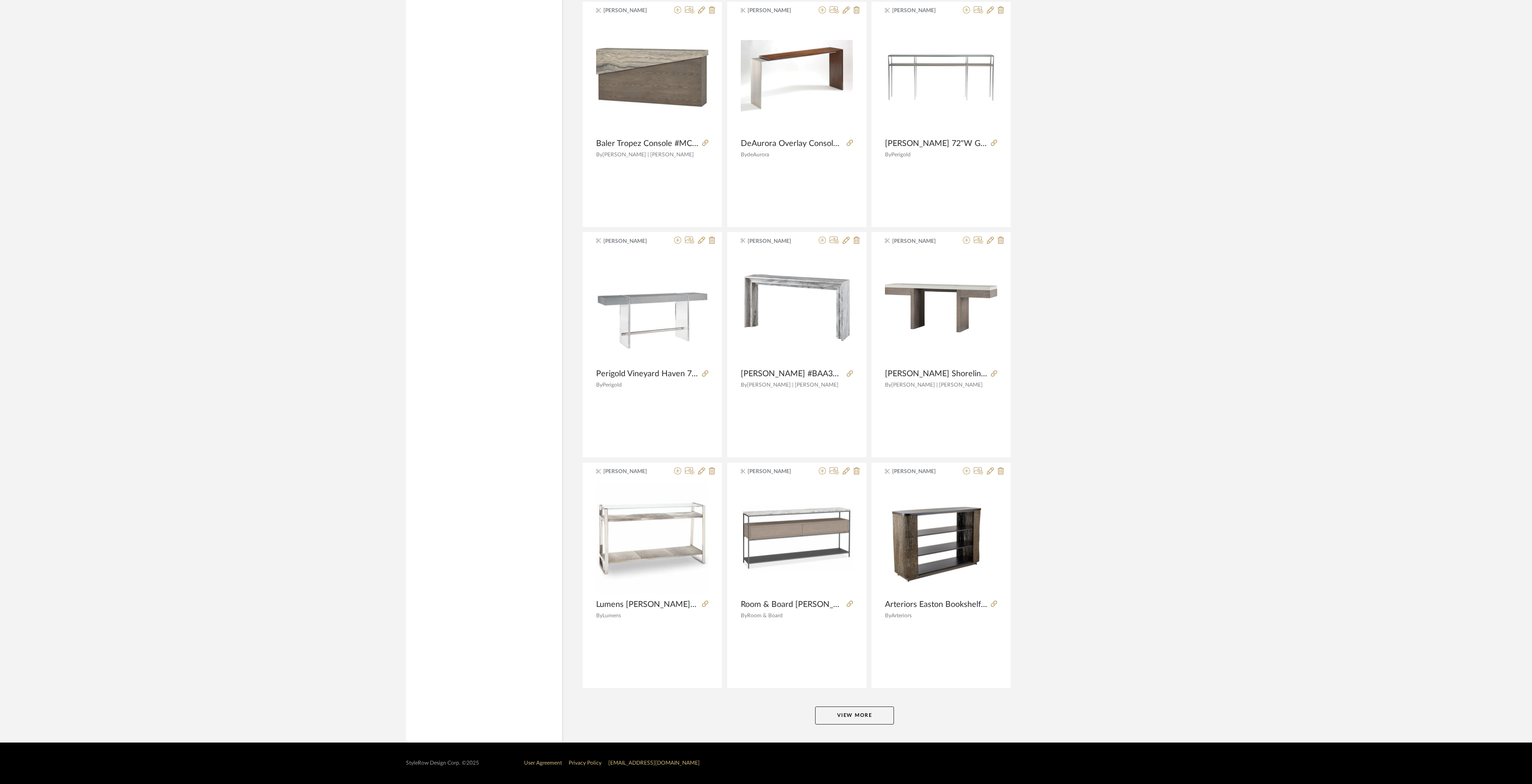
click at [849, 719] on button "View More" at bounding box center [855, 714] width 79 height 18
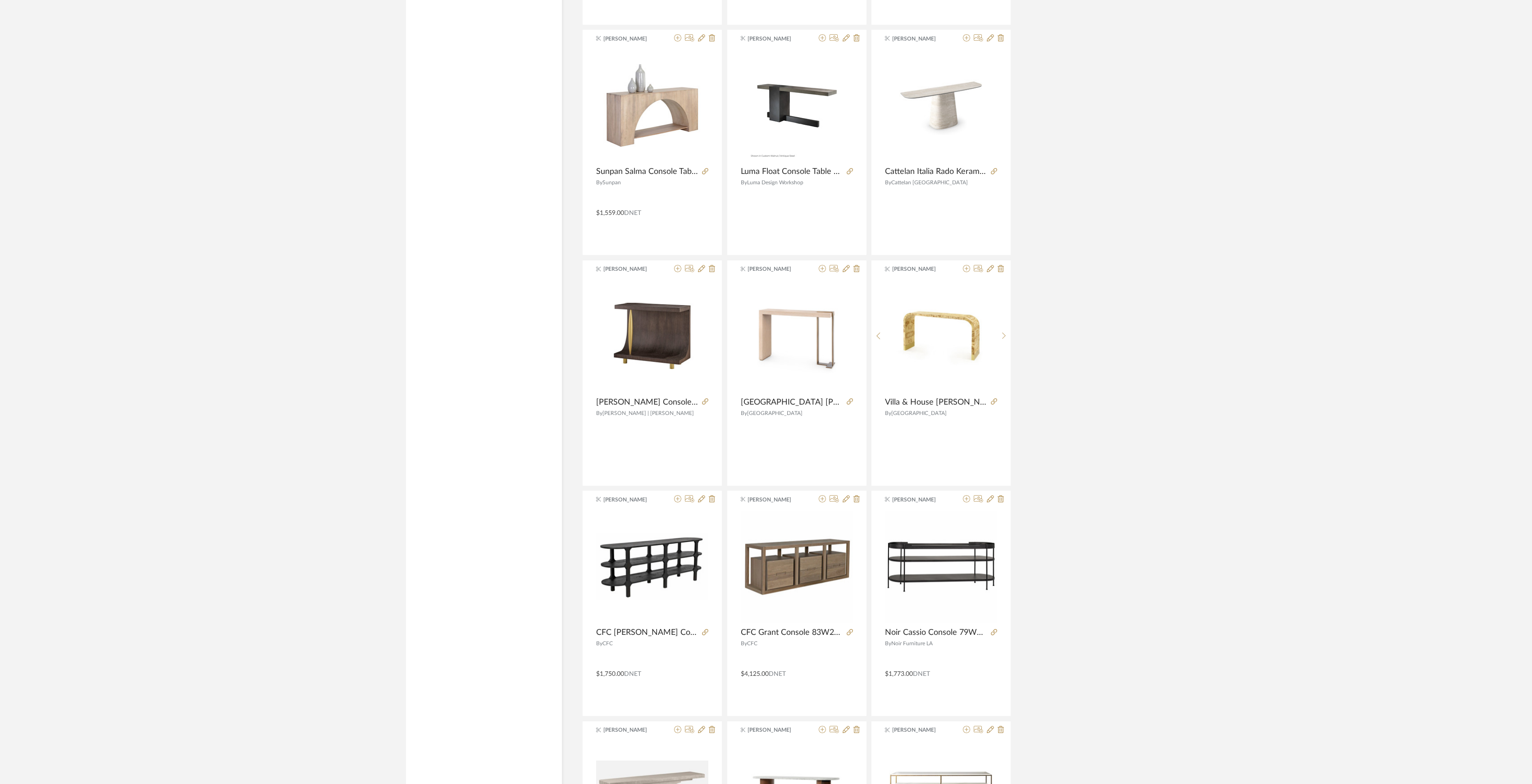
scroll to position [4449, 0]
